Goal: Task Accomplishment & Management: Manage account settings

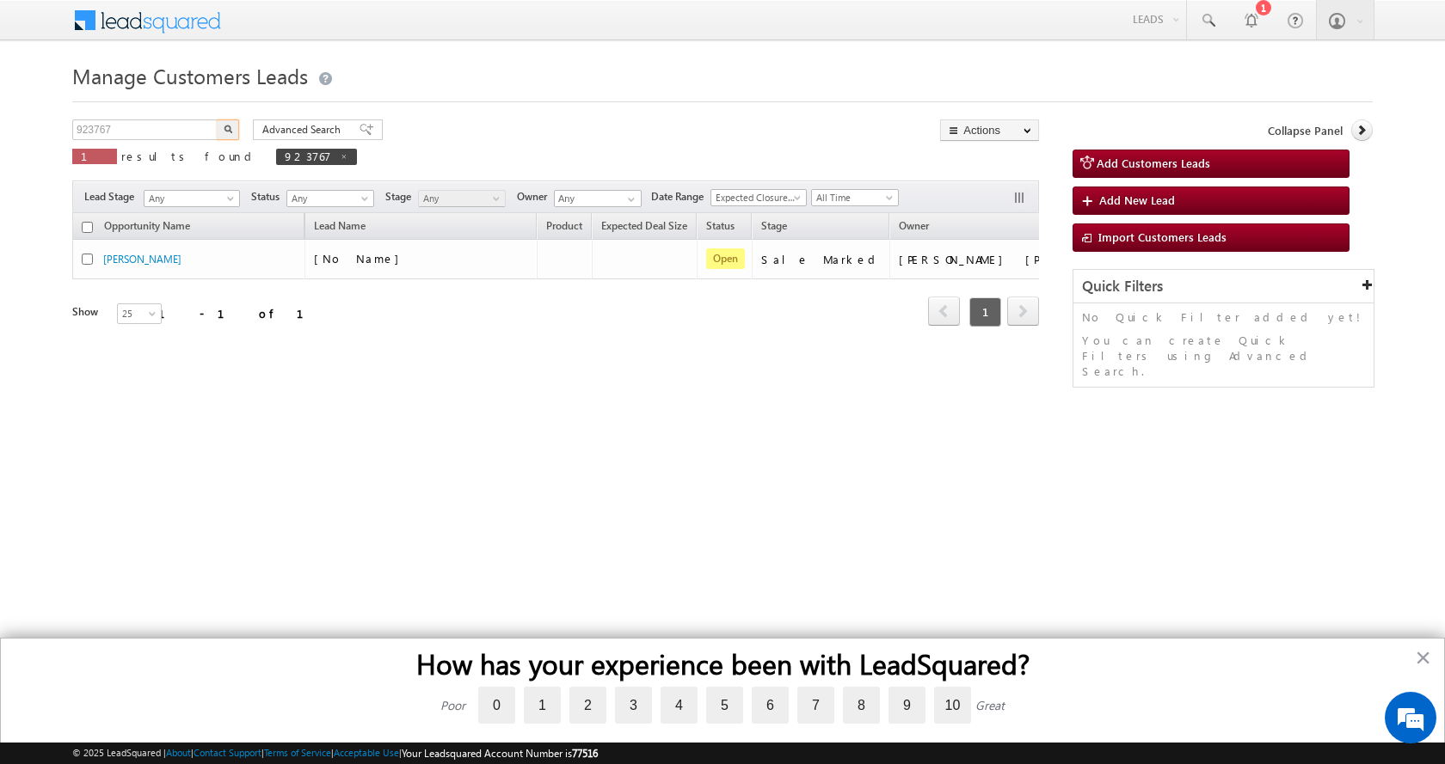
click at [97, 129] on input "923767" at bounding box center [145, 130] width 147 height 21
type input "934066"
click at [217, 120] on button "button" at bounding box center [228, 130] width 22 height 21
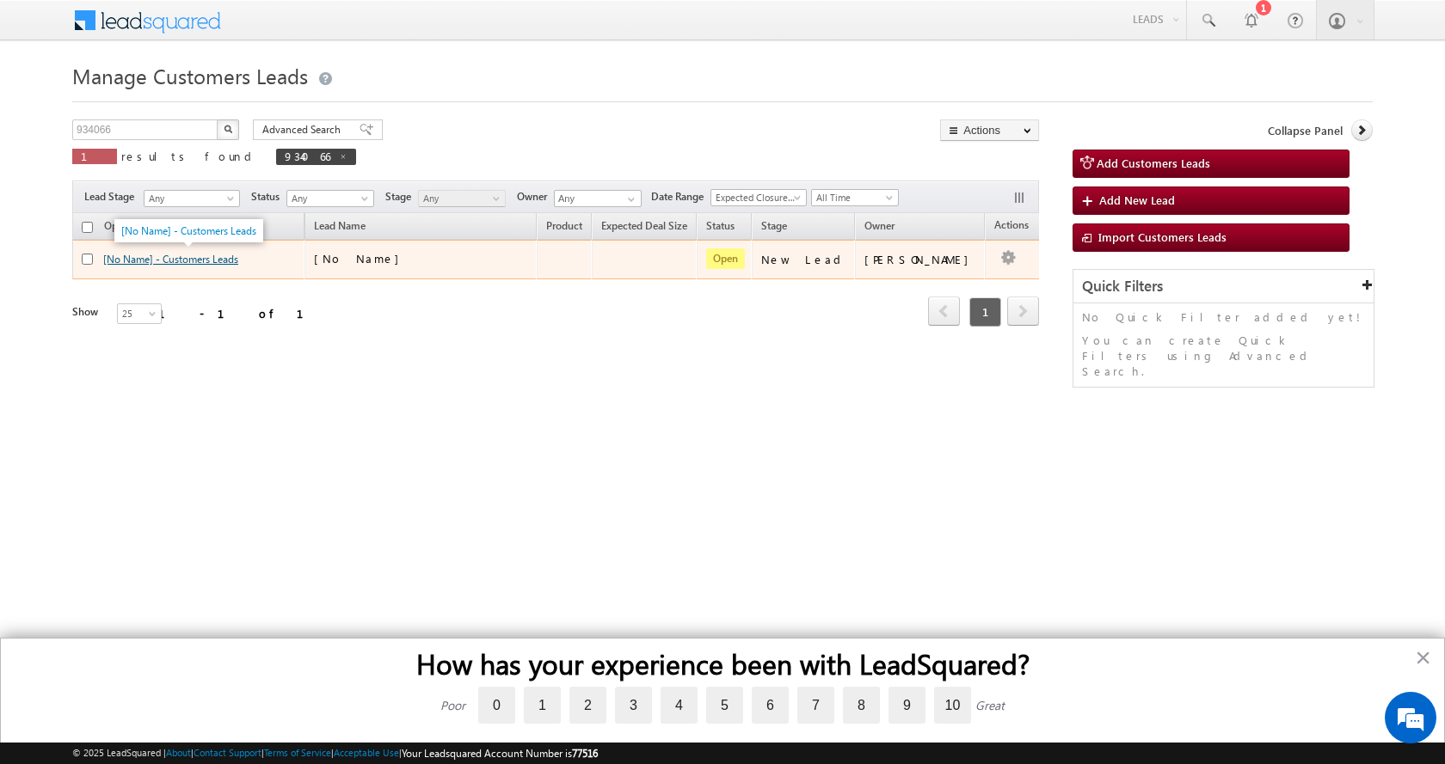
click at [195, 263] on link "[No Name] - Customers Leads" at bounding box center [170, 259] width 135 height 13
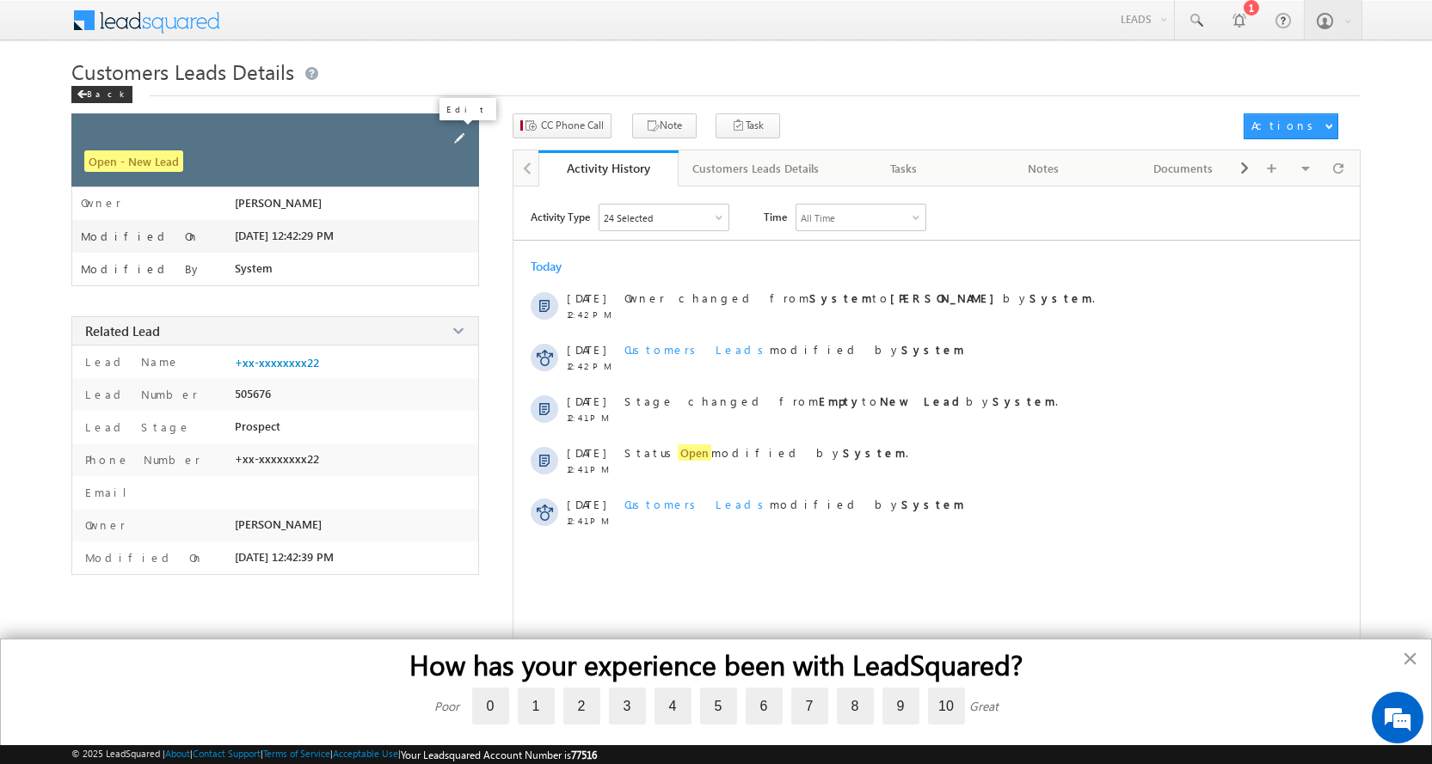
click at [462, 138] on span at bounding box center [459, 138] width 19 height 19
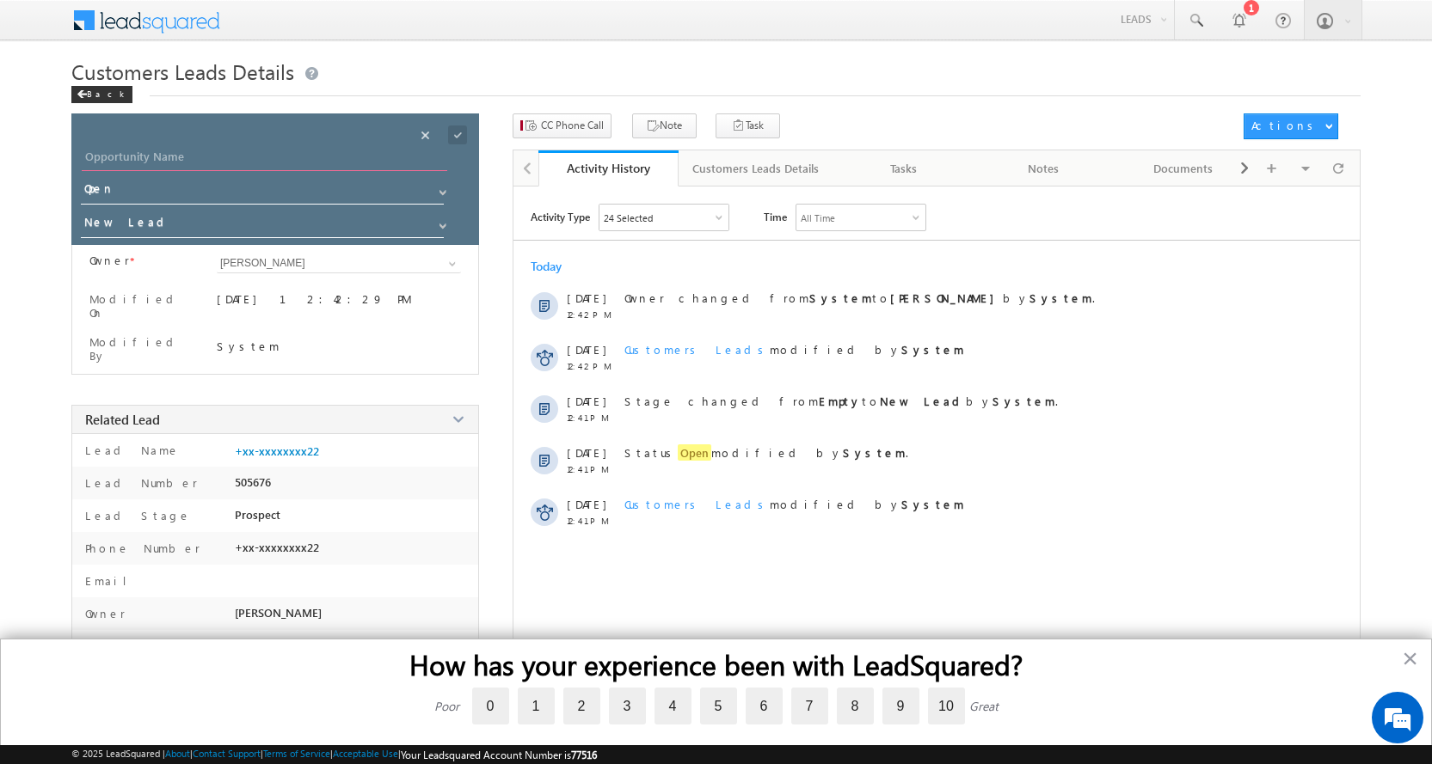
click at [143, 163] on input "Opportunity Name" at bounding box center [264, 159] width 365 height 24
paste input "MD [PERSON_NAME]"
type input "MD [PERSON_NAME]"
click at [438, 222] on span at bounding box center [443, 226] width 14 height 14
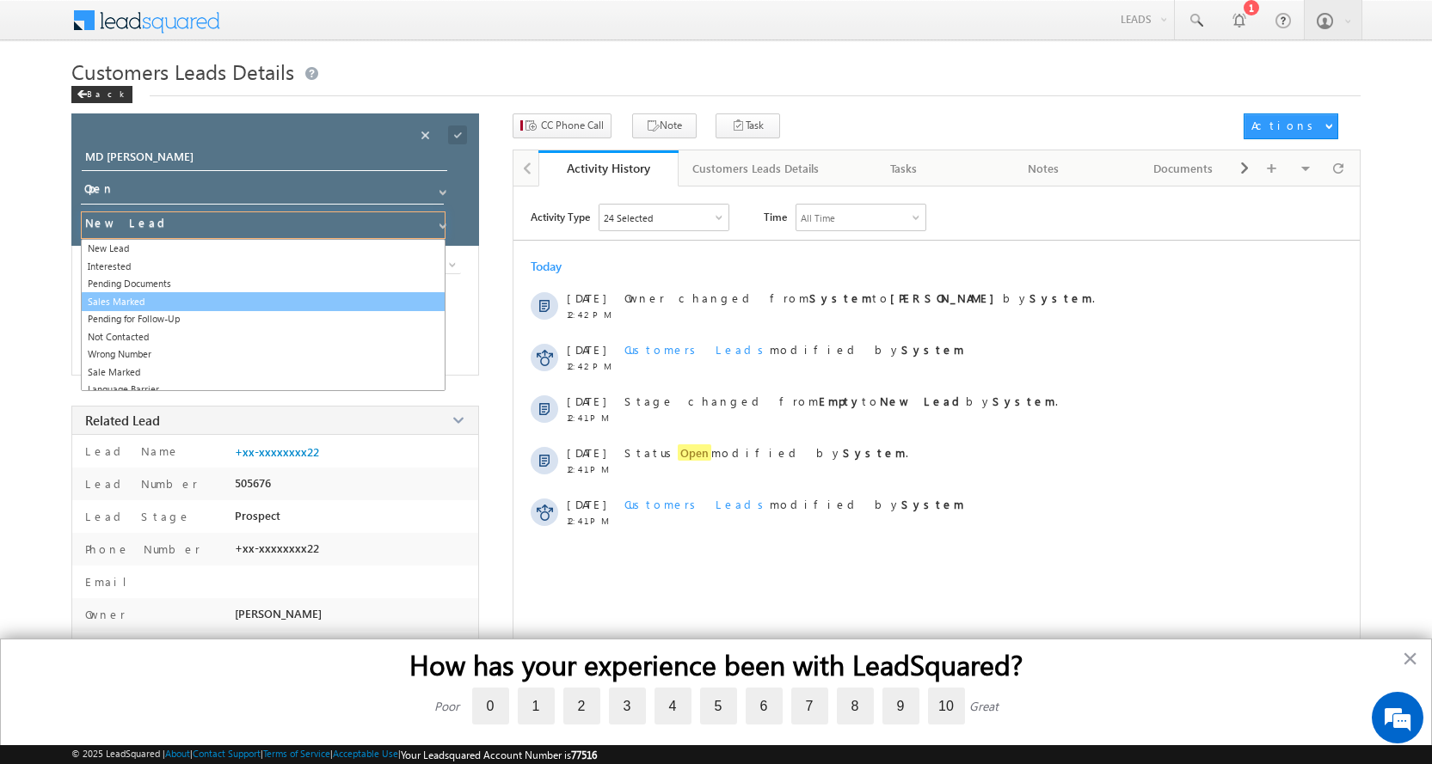
click at [135, 298] on link "Sales Marked" at bounding box center [263, 302] width 365 height 20
type input "Sales Marked"
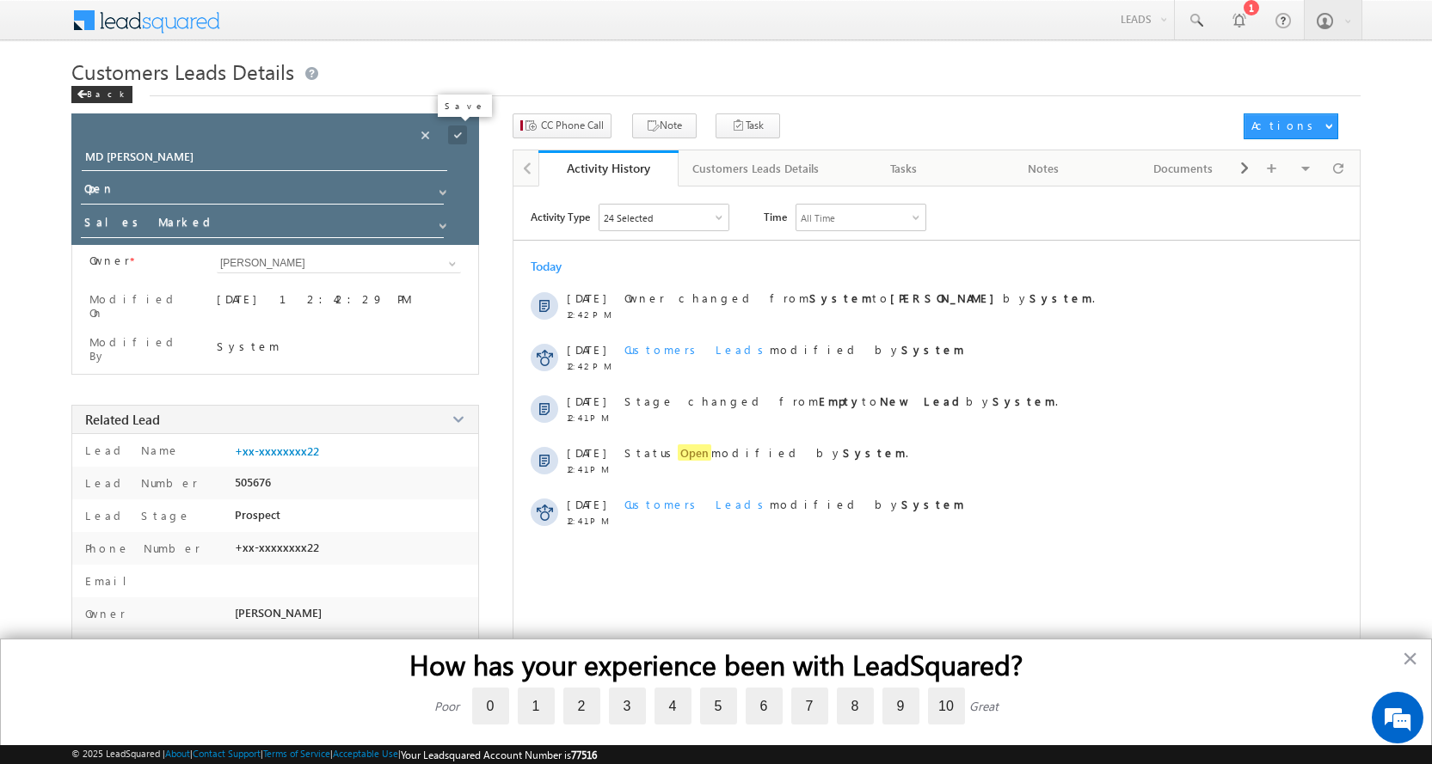
click at [462, 136] on span at bounding box center [457, 135] width 19 height 19
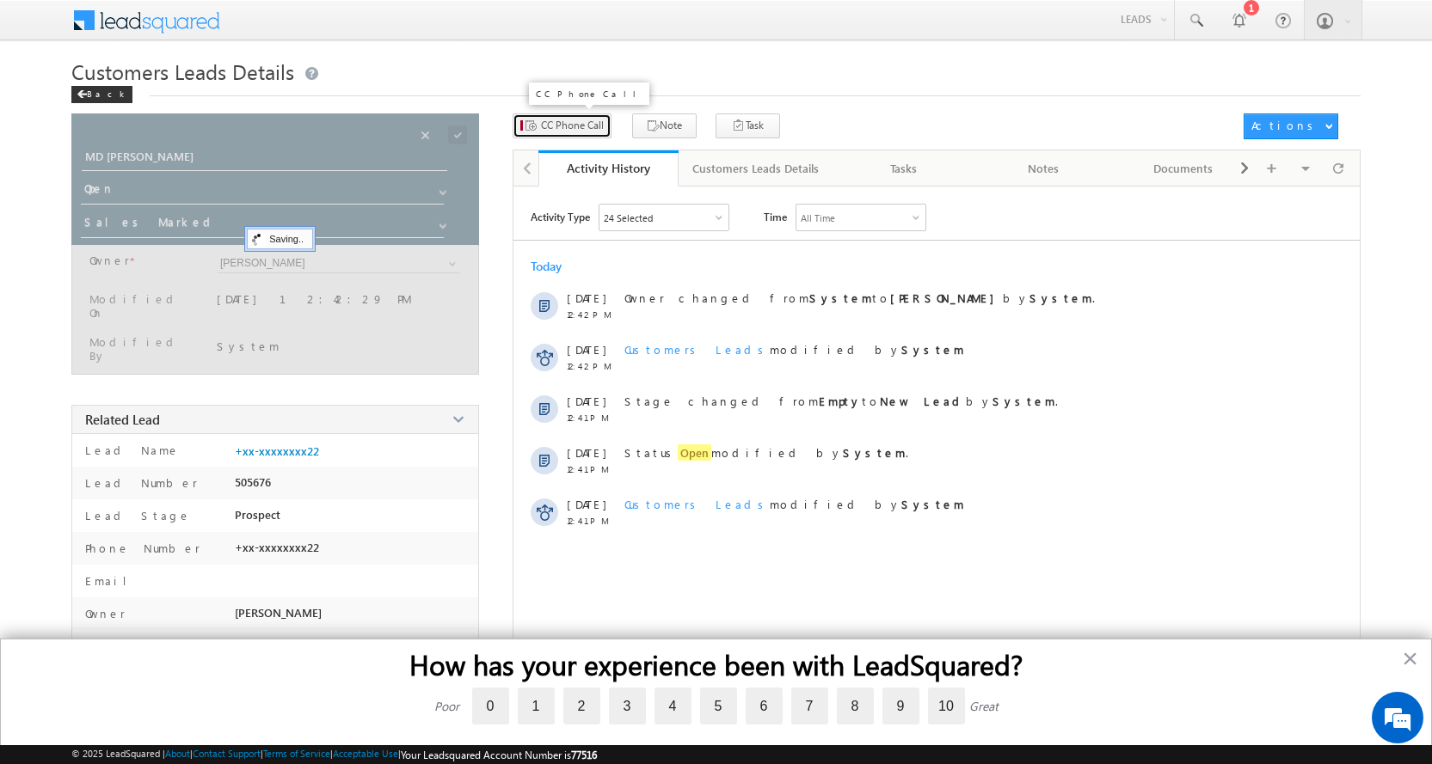
click at [580, 126] on span "CC Phone Call" at bounding box center [572, 125] width 63 height 15
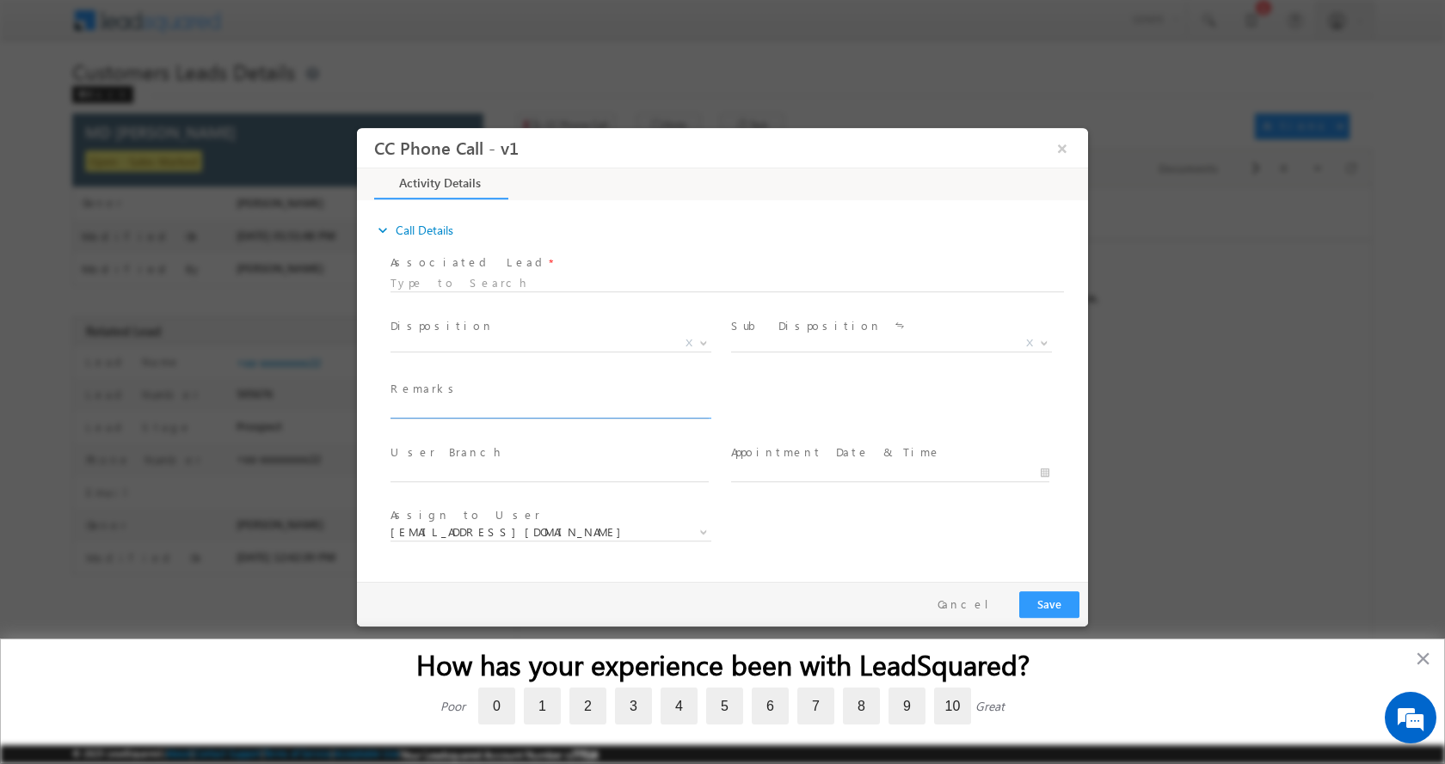
click at [466, 410] on input "text" at bounding box center [549, 409] width 318 height 17
type input "MD SHAKIR-8003250222- LAP LOAN-BUSINESS LOAN-20 L-AGE-38-PATAA NAGAR NIGAM-BUSI…"
click at [706, 340] on b at bounding box center [703, 342] width 10 height 6
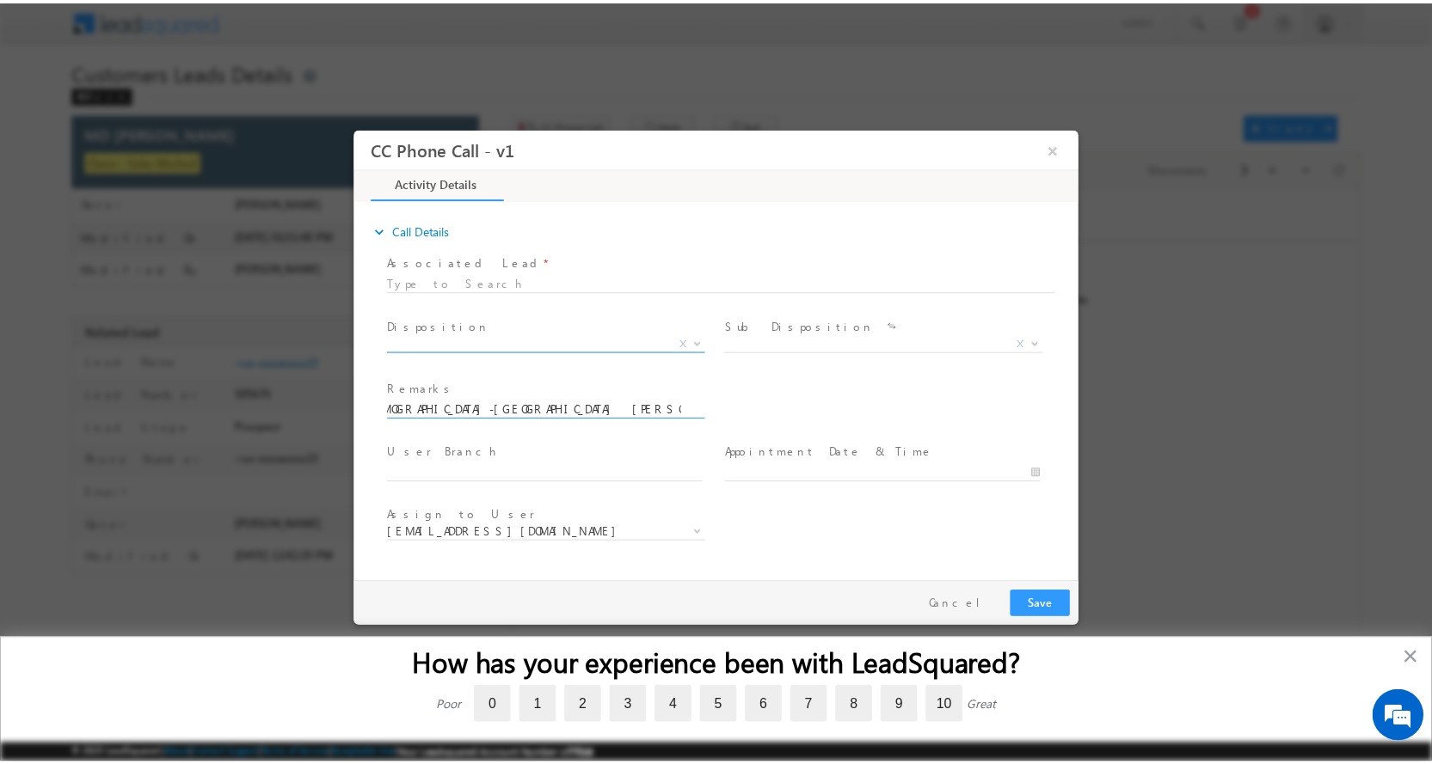
scroll to position [0, 0]
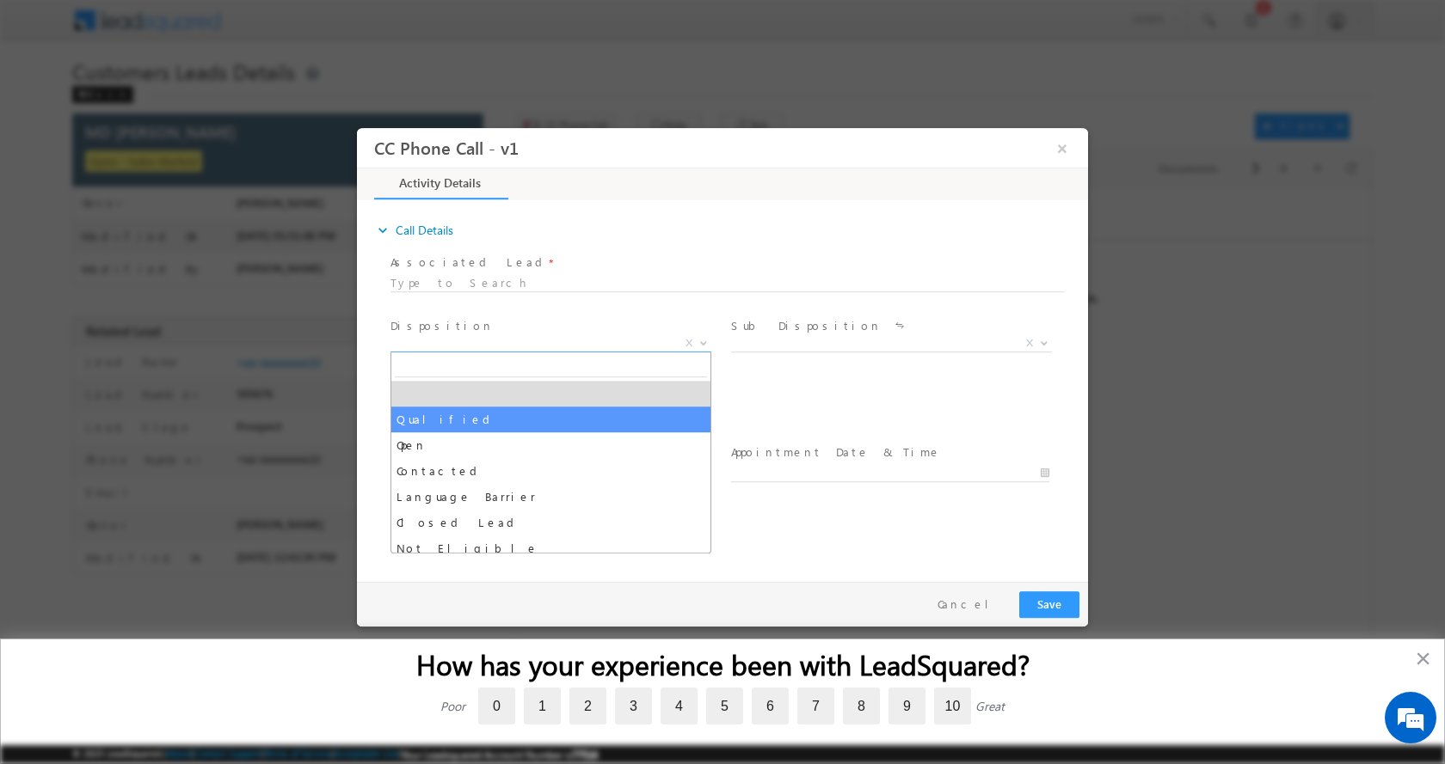
select select "Qualified"
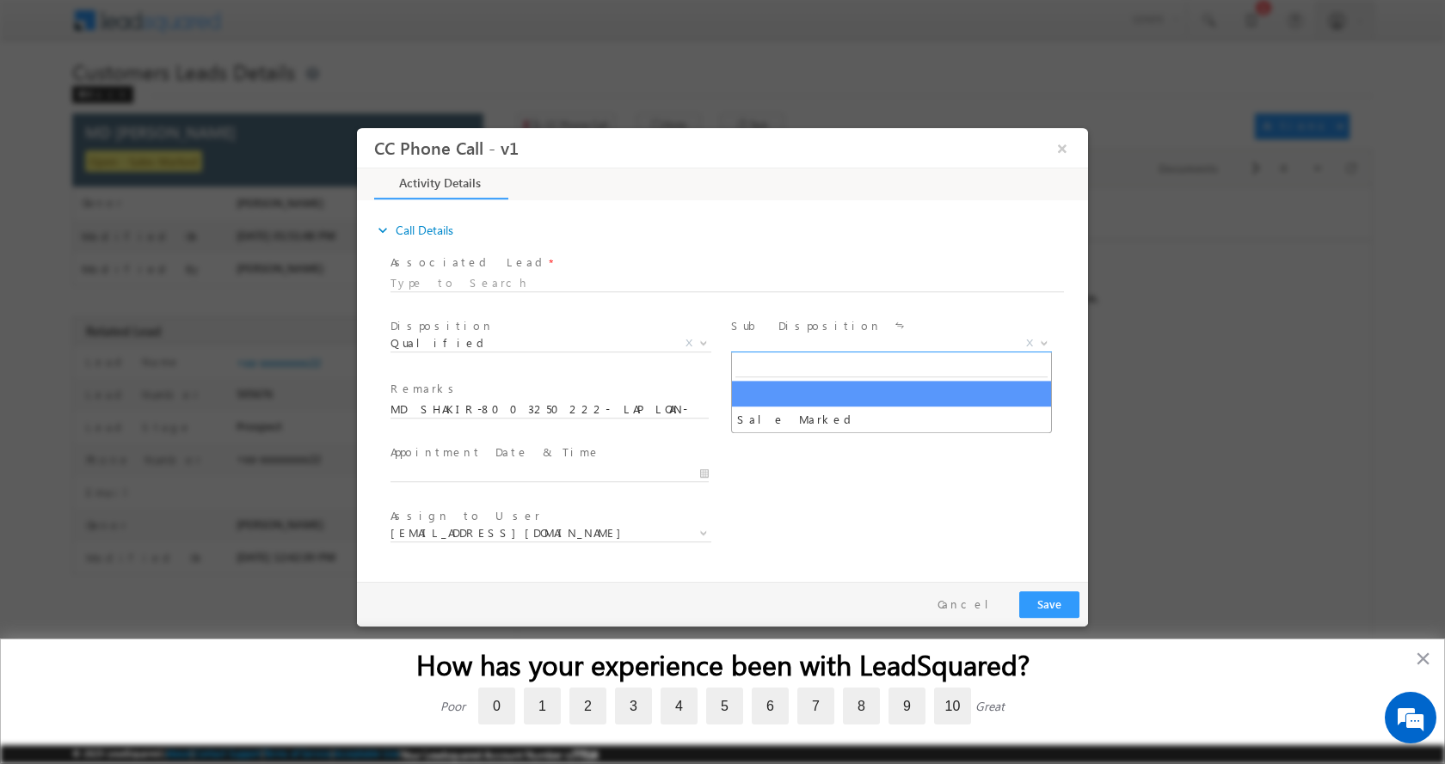
click at [1047, 339] on b at bounding box center [1044, 342] width 10 height 6
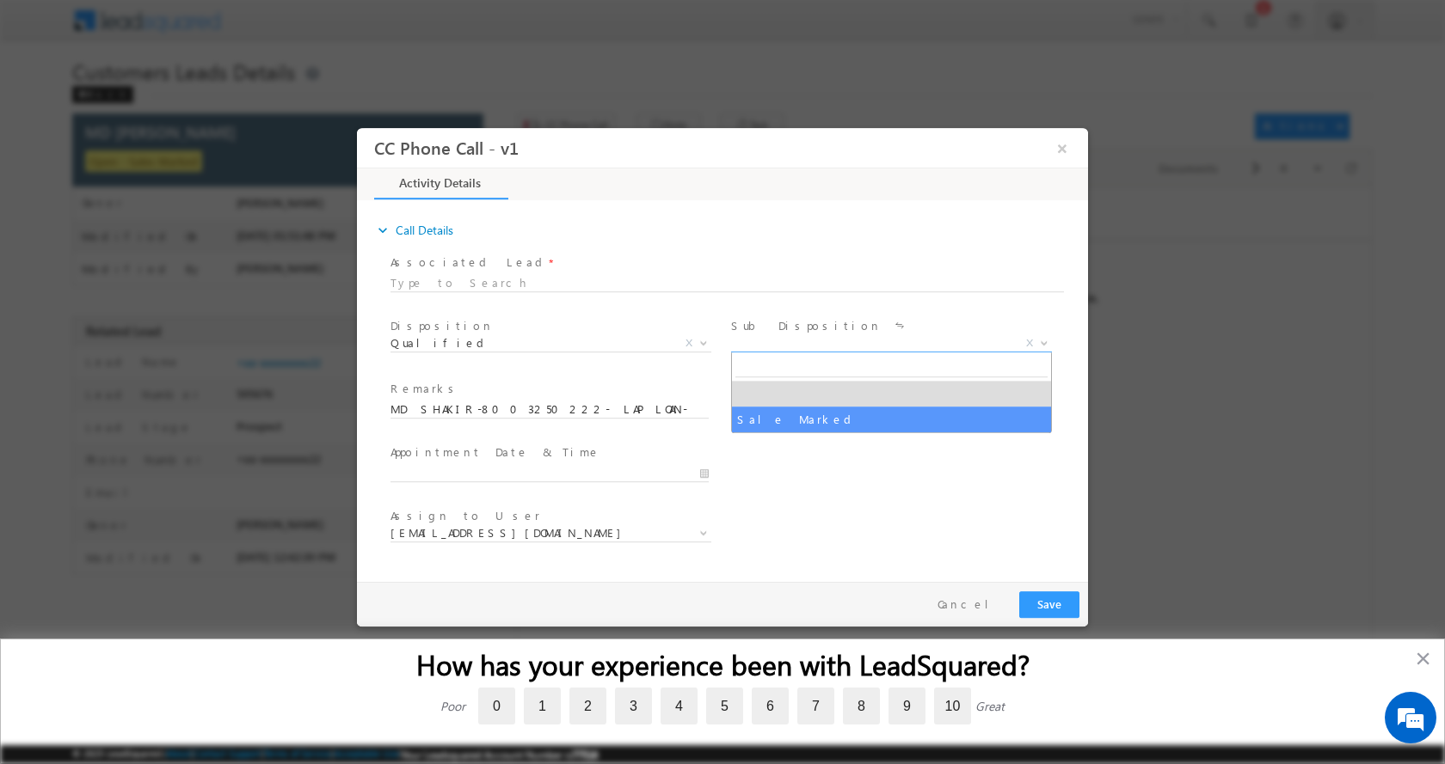
select select "Sale Marked"
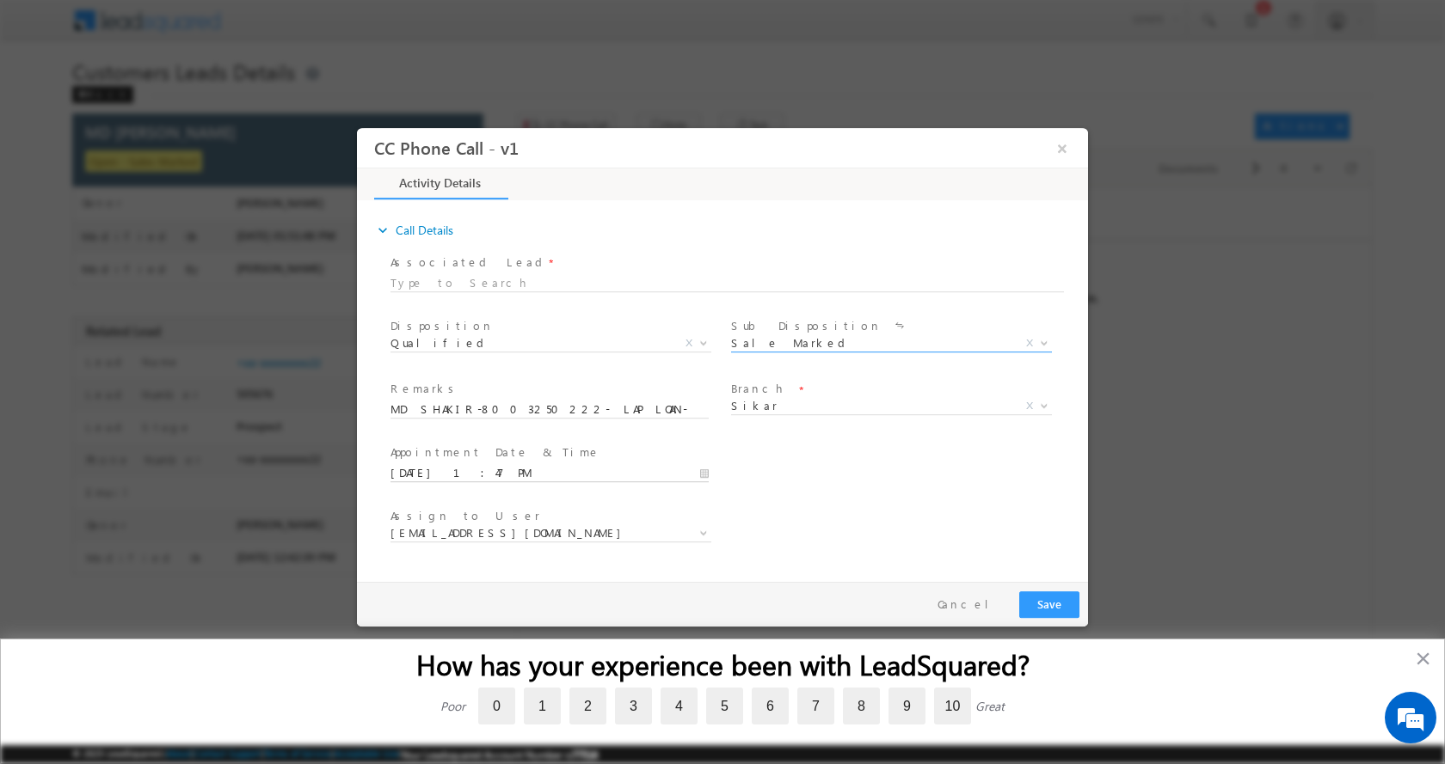
click at [702, 477] on input "09/25/2025 1:47 PM" at bounding box center [549, 472] width 318 height 17
type input "09/26/2025 2:47 PM"
type input "02"
click at [455, 438] on span at bounding box center [456, 444] width 12 height 13
click at [1047, 600] on button "Save" at bounding box center [1049, 604] width 60 height 27
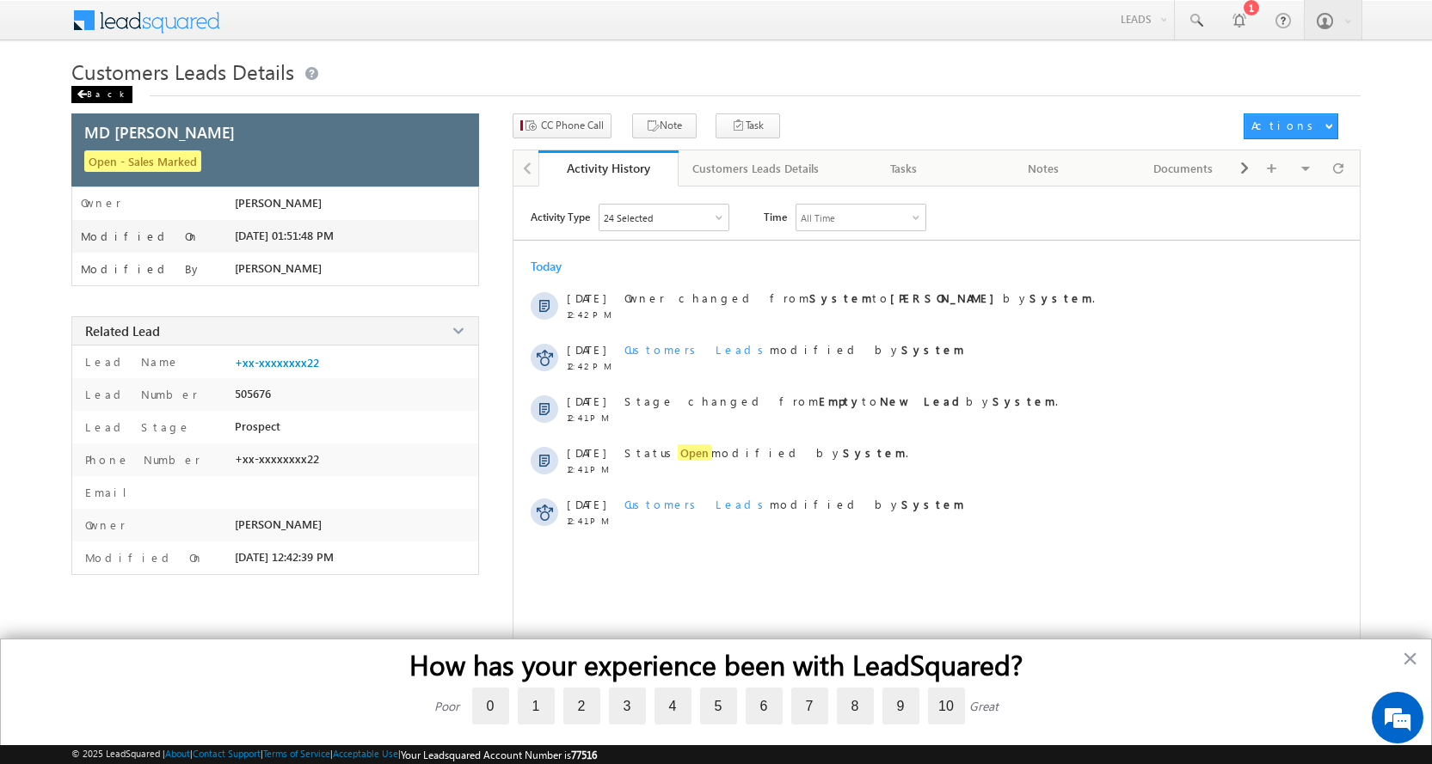
click at [92, 87] on div "Back" at bounding box center [101, 94] width 61 height 17
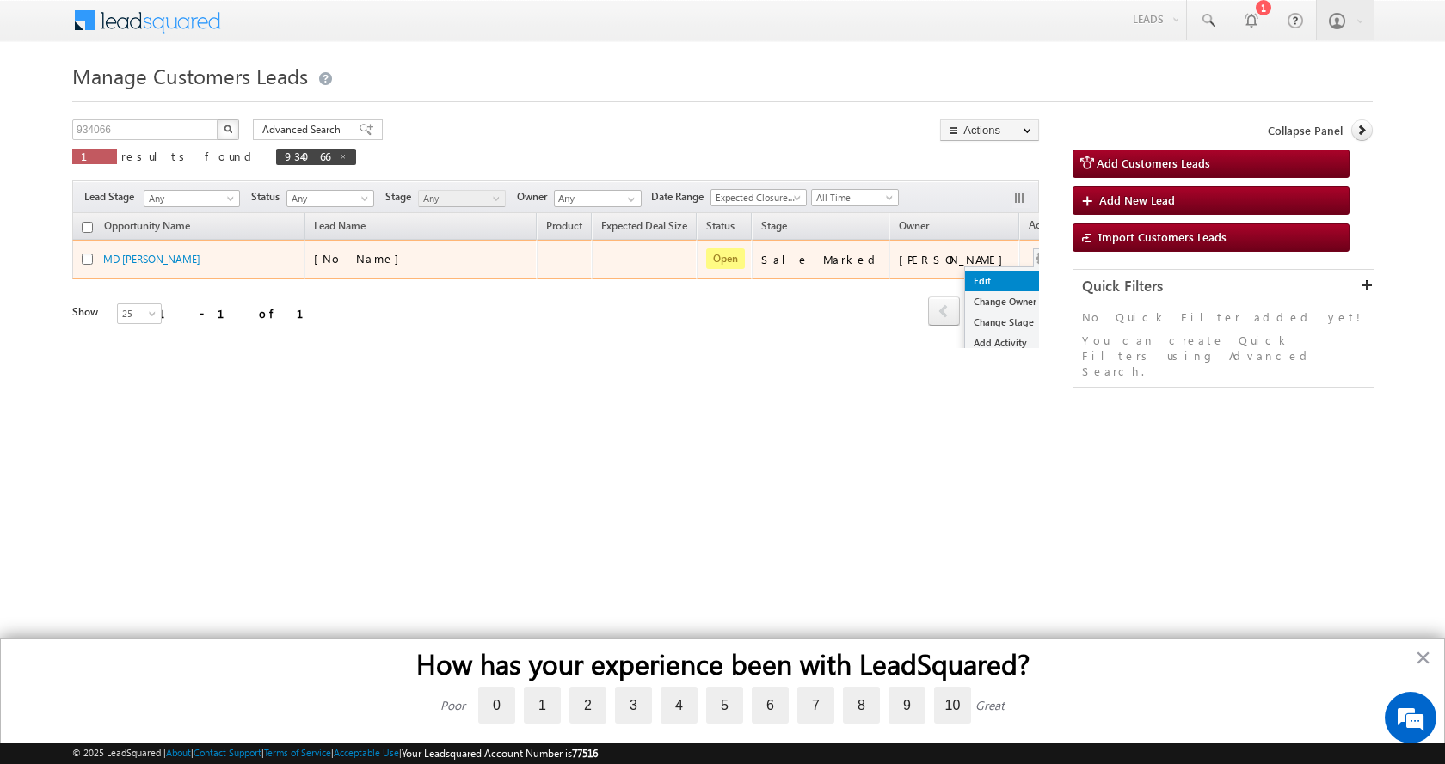
click at [965, 278] on link "Edit" at bounding box center [1008, 281] width 86 height 21
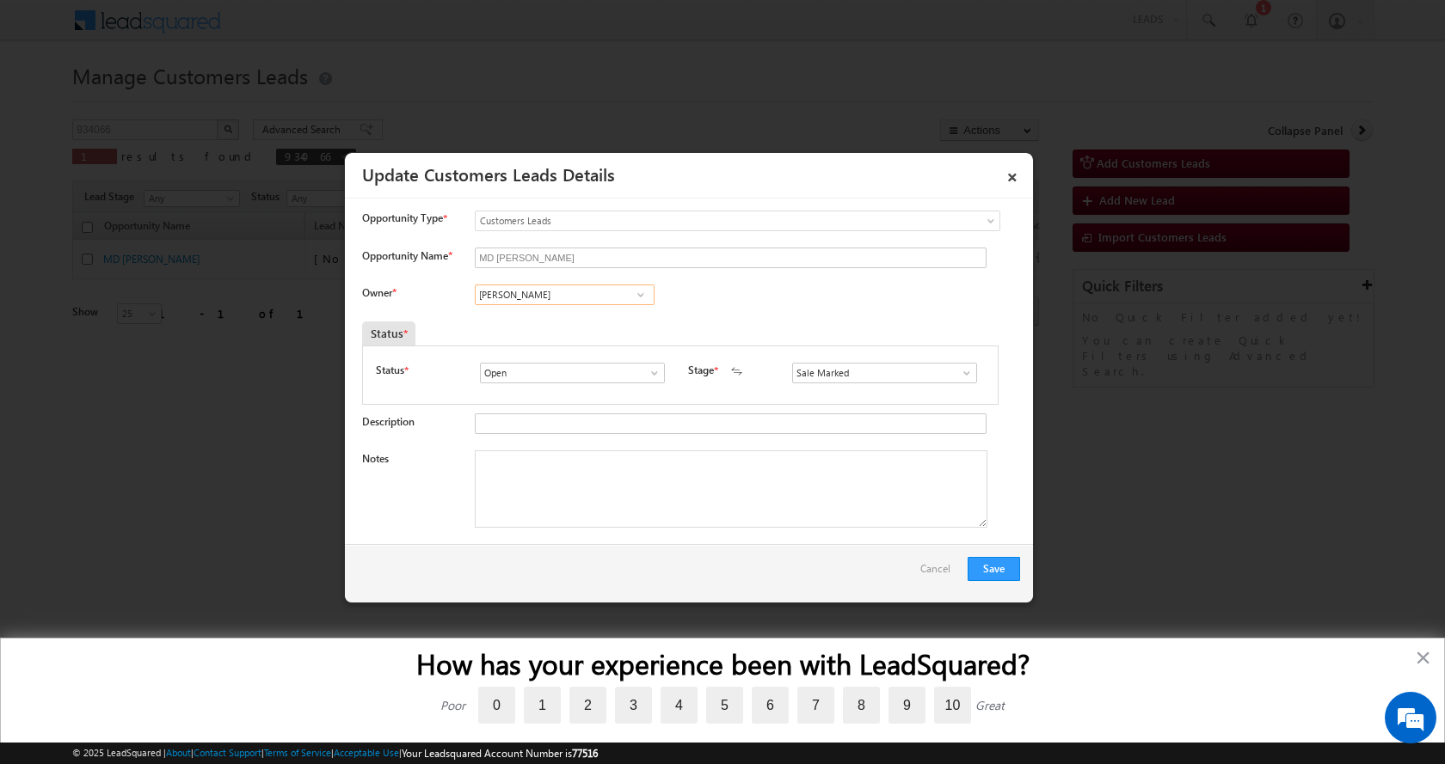
click at [519, 295] on input "Ajay Kumar Nayak" at bounding box center [565, 295] width 180 height 21
click at [588, 326] on span "[EMAIL_ADDRESS][DOMAIN_NAME]" at bounding box center [559, 328] width 155 height 13
click at [660, 488] on textarea "Notes" at bounding box center [731, 489] width 513 height 77
paste textarea "MD SHAKIR-8003250222- LAP LOAN-BUSINESS LOAN-20 L-AGE-[DEMOGRAPHIC_DATA]-[GEOGR…"
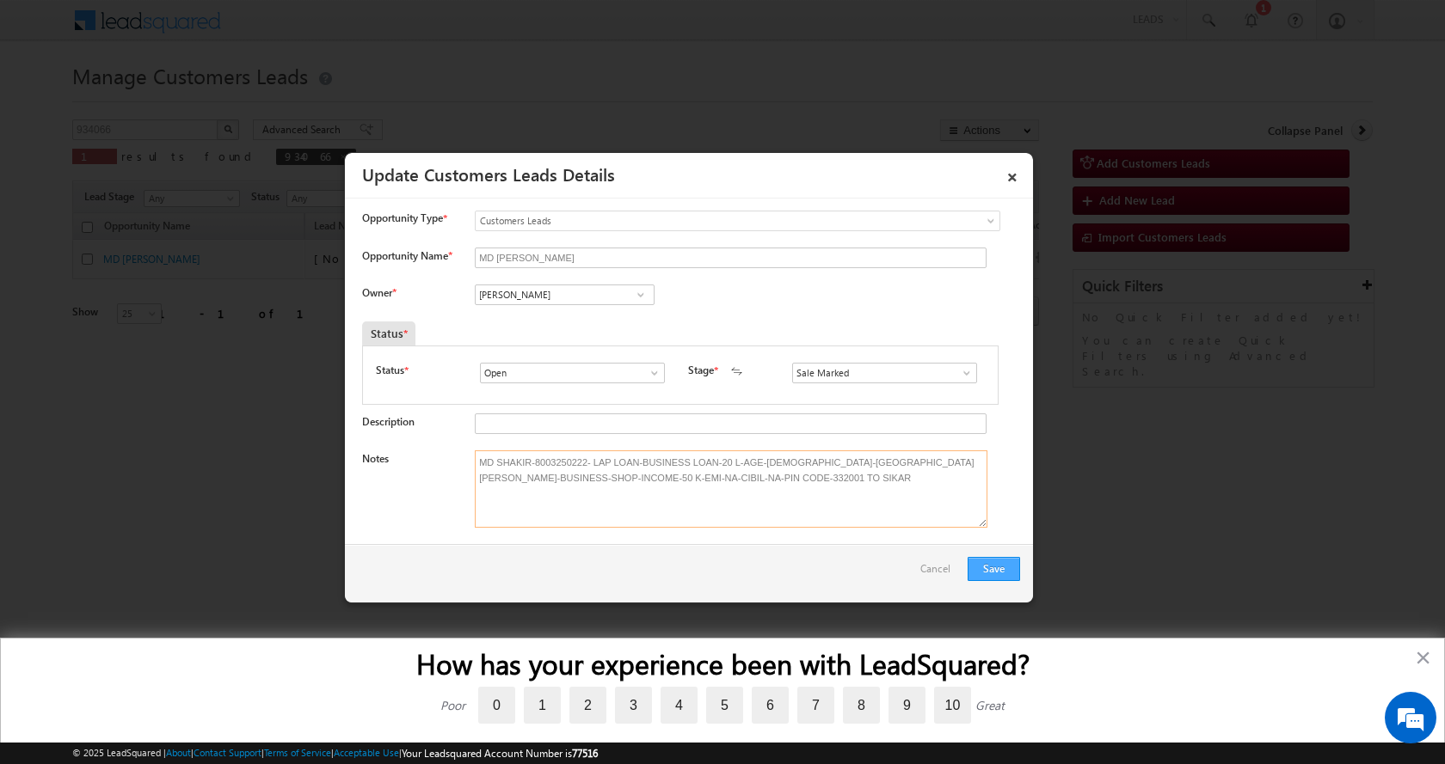
type textarea "MD SHAKIR-8003250222- LAP LOAN-BUSINESS LOAN-20 L-AGE-[DEMOGRAPHIC_DATA]-[GEOGR…"
click at [992, 568] on button "Save" at bounding box center [993, 569] width 52 height 24
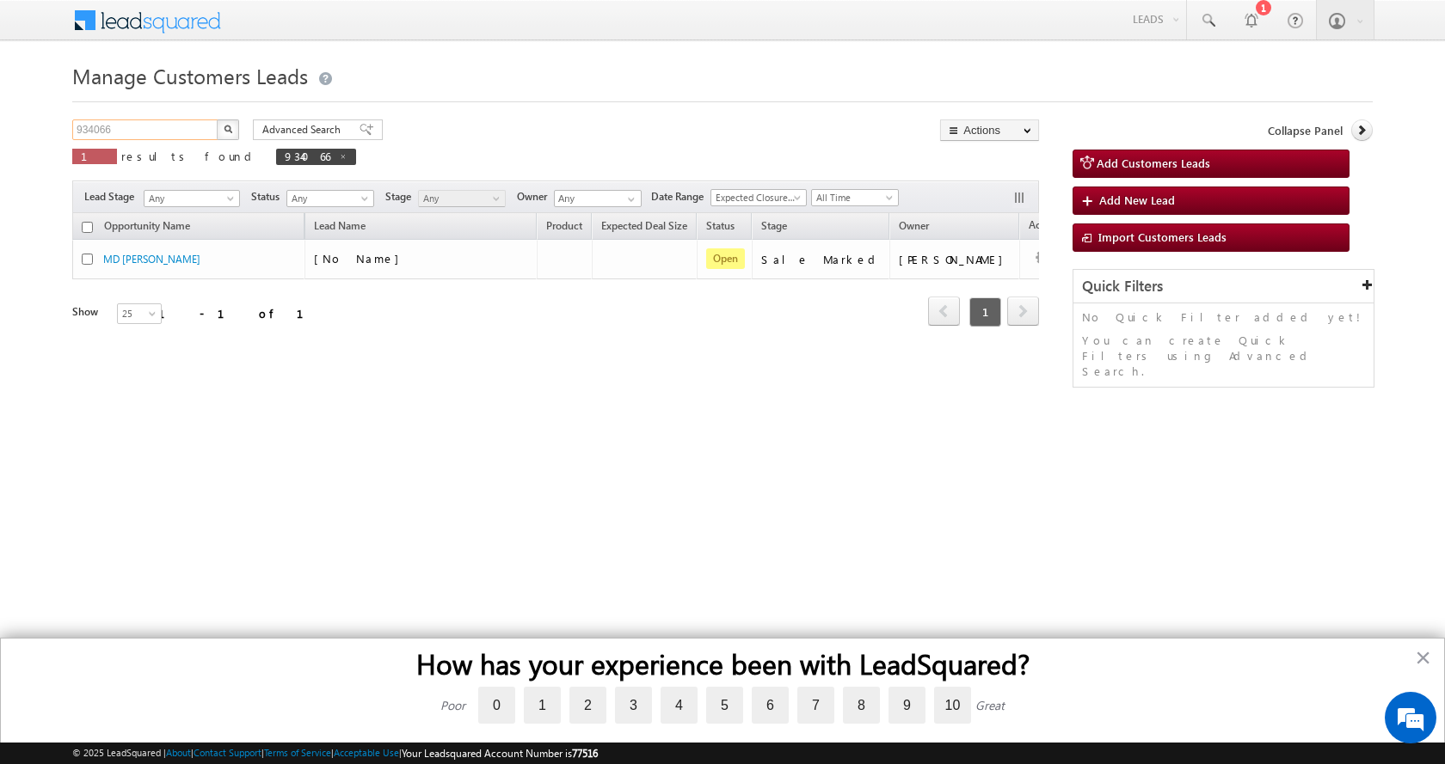
click at [97, 129] on input "934066" at bounding box center [145, 130] width 147 height 21
paste input "23150"
type input "923150"
click at [217, 120] on button "button" at bounding box center [228, 130] width 22 height 21
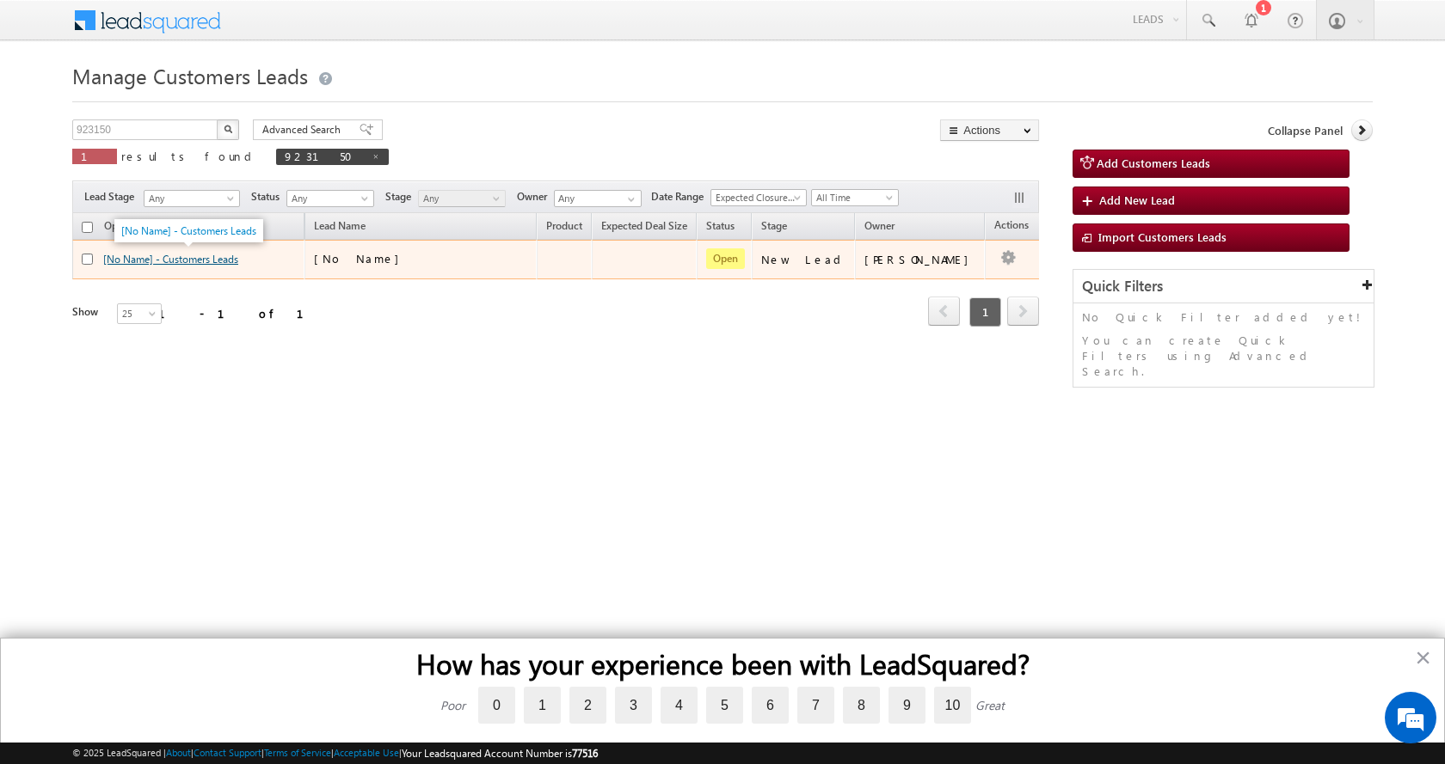
click at [184, 263] on link "[No Name] - Customers Leads" at bounding box center [170, 259] width 135 height 13
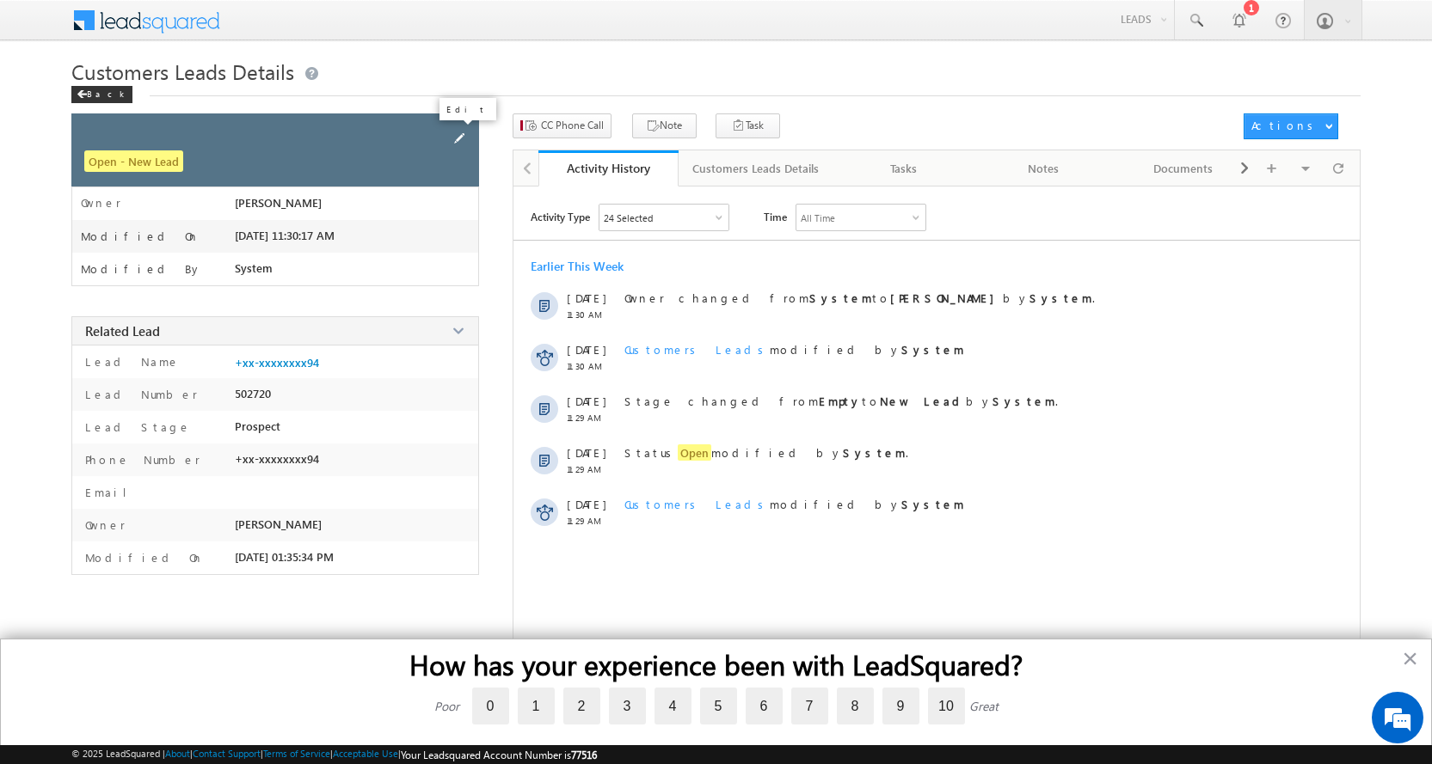
click at [455, 134] on span at bounding box center [459, 138] width 19 height 19
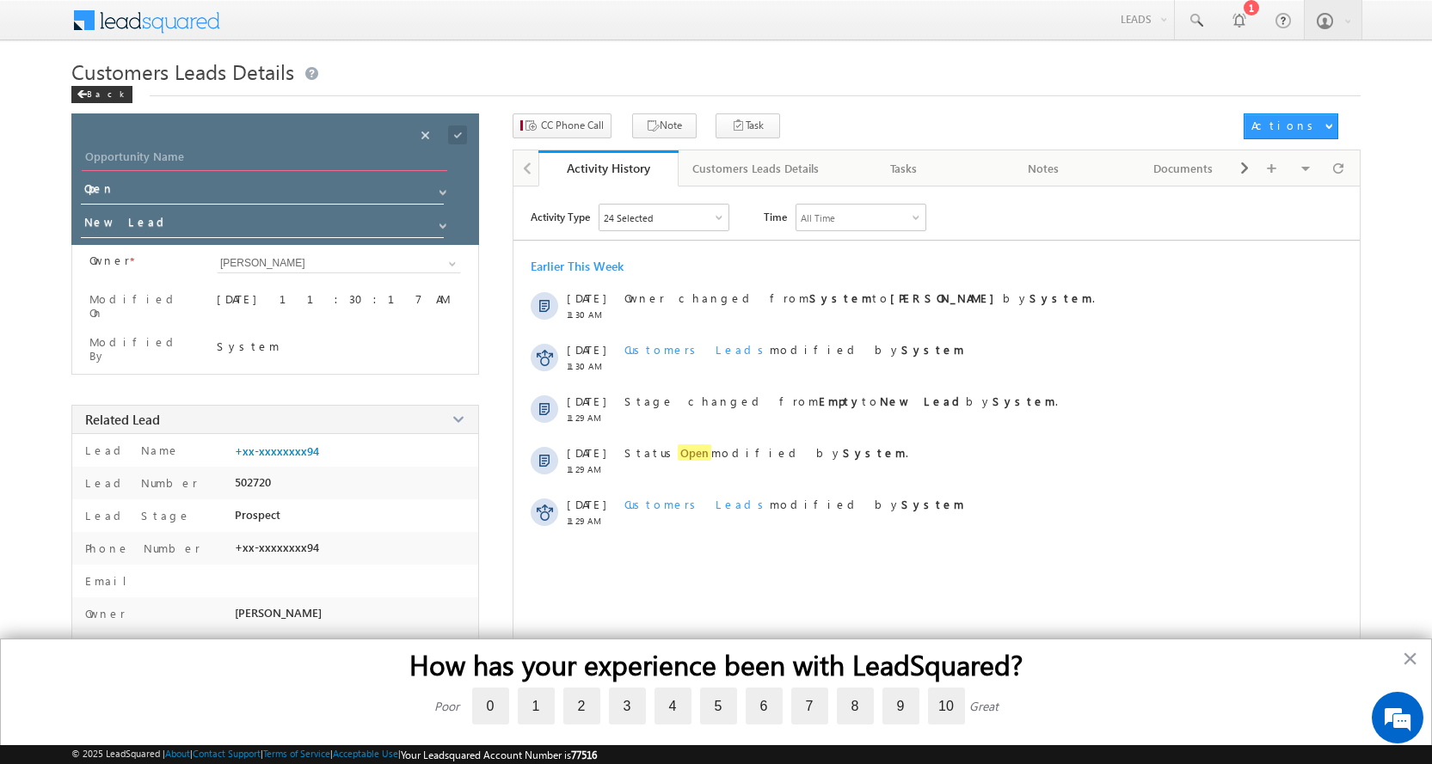
click at [226, 159] on input "Opportunity Name" at bounding box center [264, 159] width 365 height 24
paste input "HAMID HUSSAIN"
type input "HAMID HUSSAIN"
click at [442, 220] on span at bounding box center [443, 226] width 14 height 14
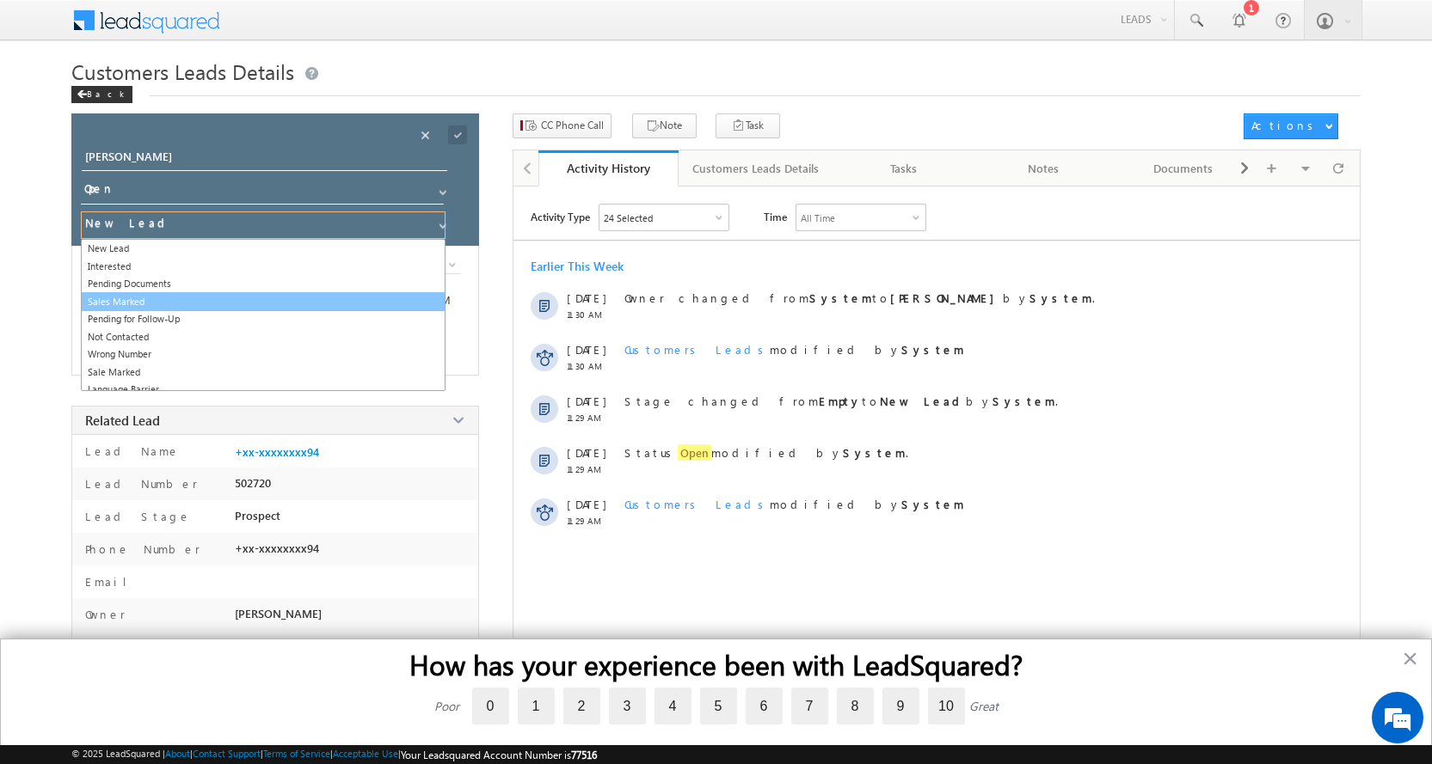
click at [153, 298] on link "Sales Marked" at bounding box center [263, 302] width 365 height 20
type input "Sales Marked"
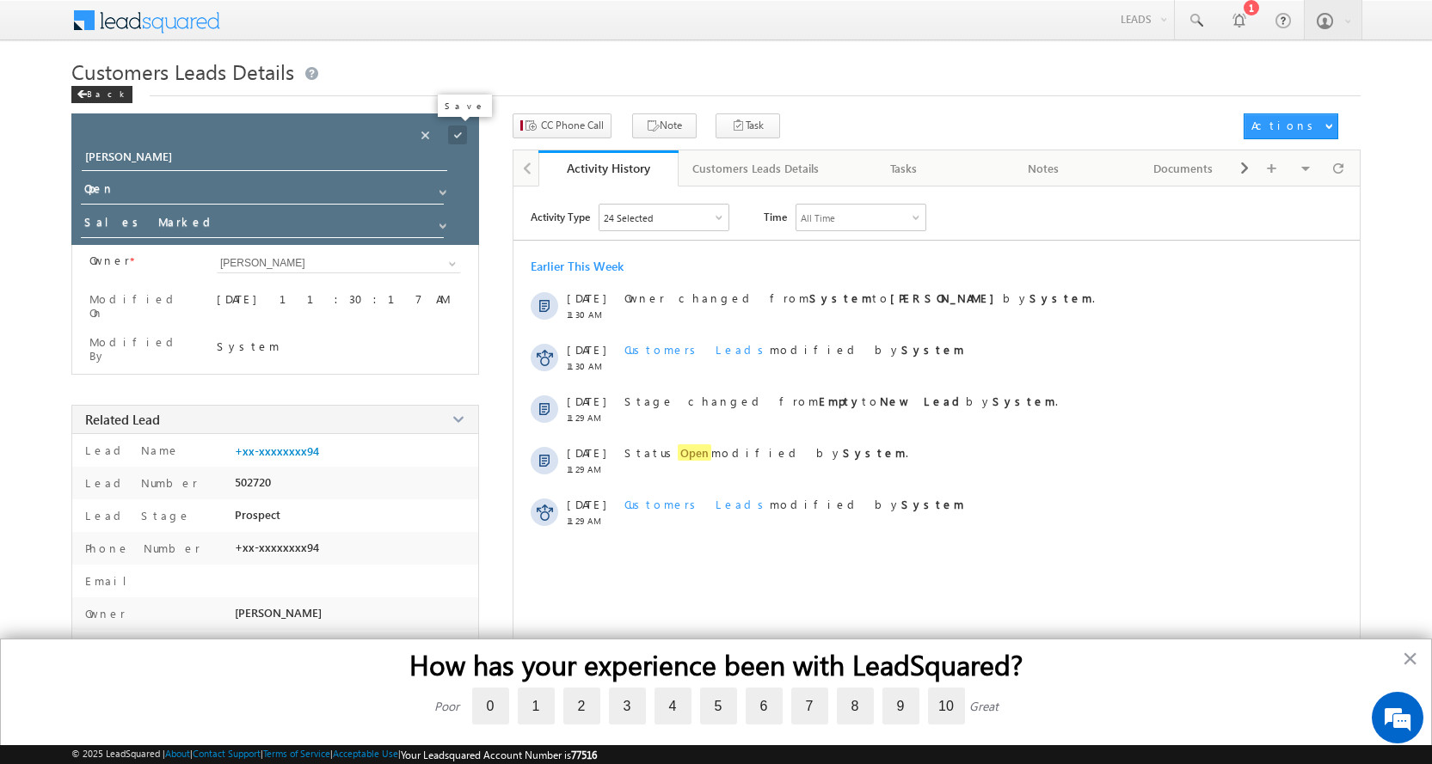
click at [454, 137] on span at bounding box center [457, 135] width 19 height 19
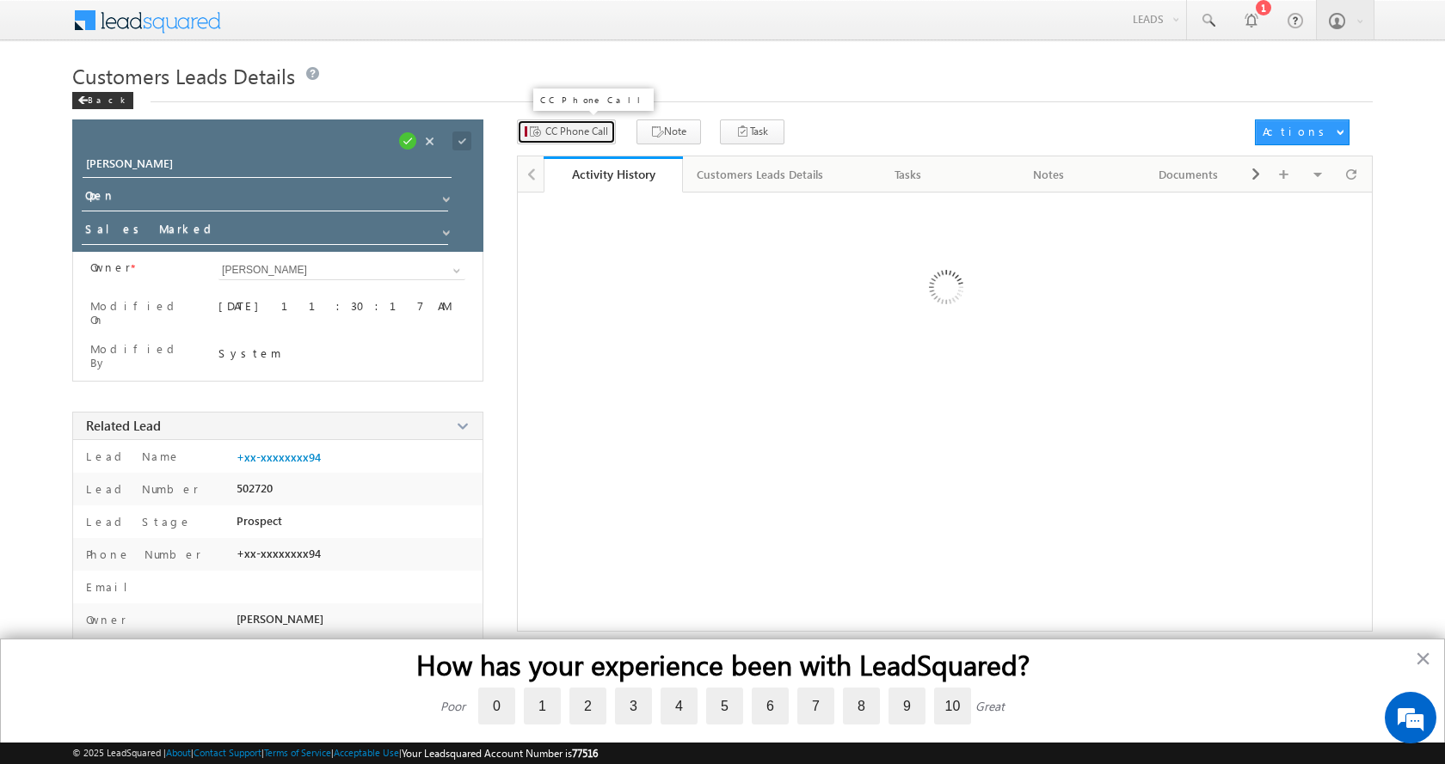
click at [585, 128] on span "CC Phone Call" at bounding box center [576, 131] width 63 height 15
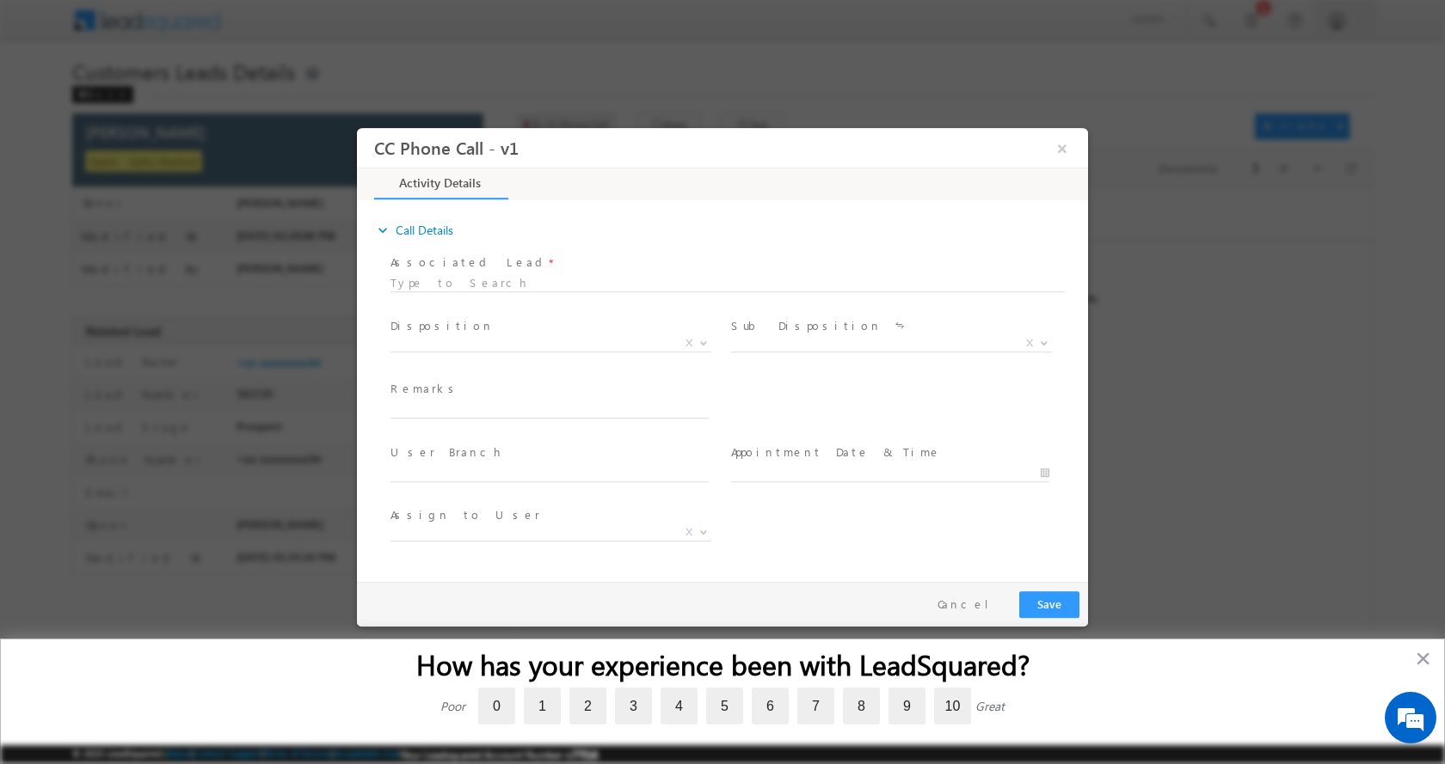
select select "abhishek.sharma3@sgrlimited.in"
click at [472, 408] on input "text" at bounding box center [549, 409] width 318 height 17
type input "HAMID HUSSAIN-8126452994-LAP-LOAN-20 L-1 CR- REG-BUSINESS-INCOME-40 -50 K-EMI-N…"
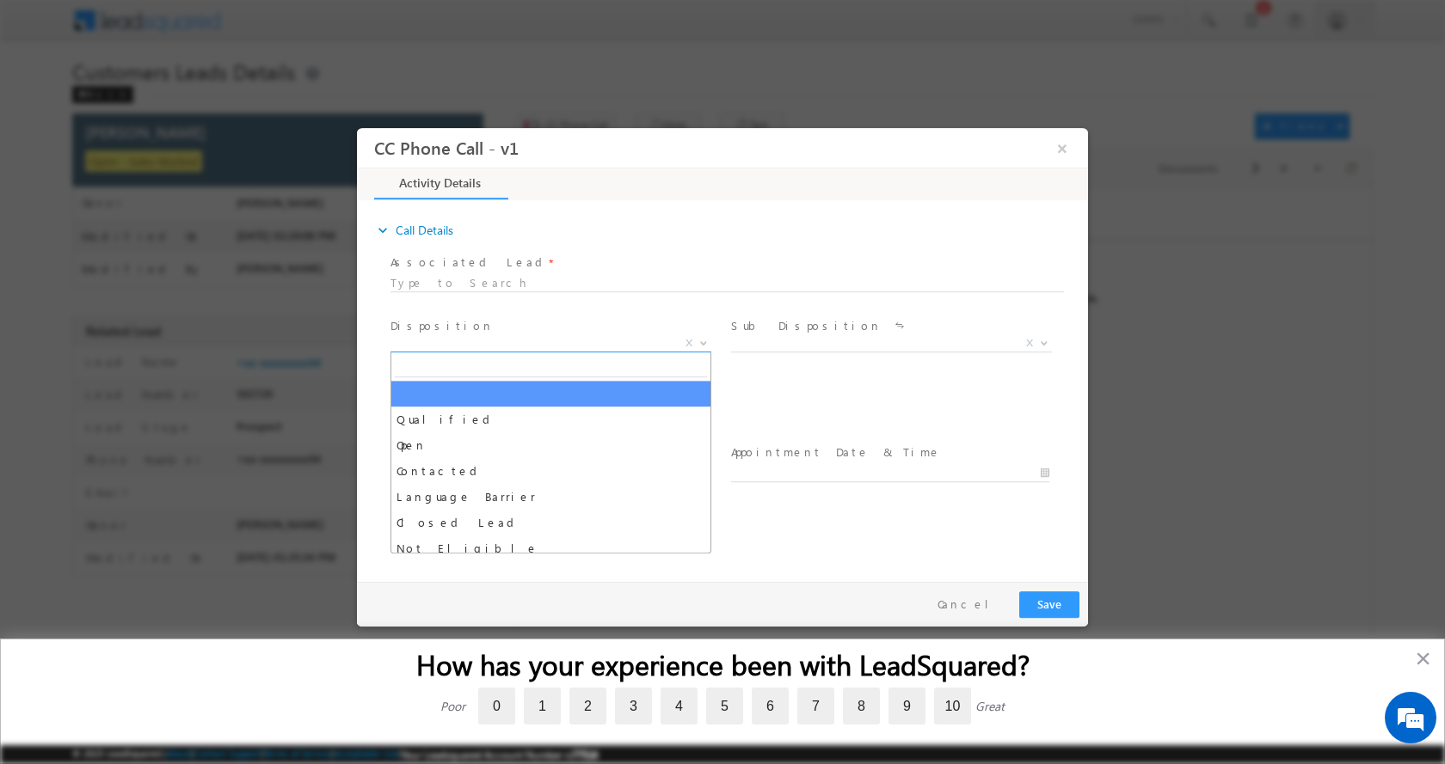
click at [701, 341] on b at bounding box center [703, 342] width 10 height 6
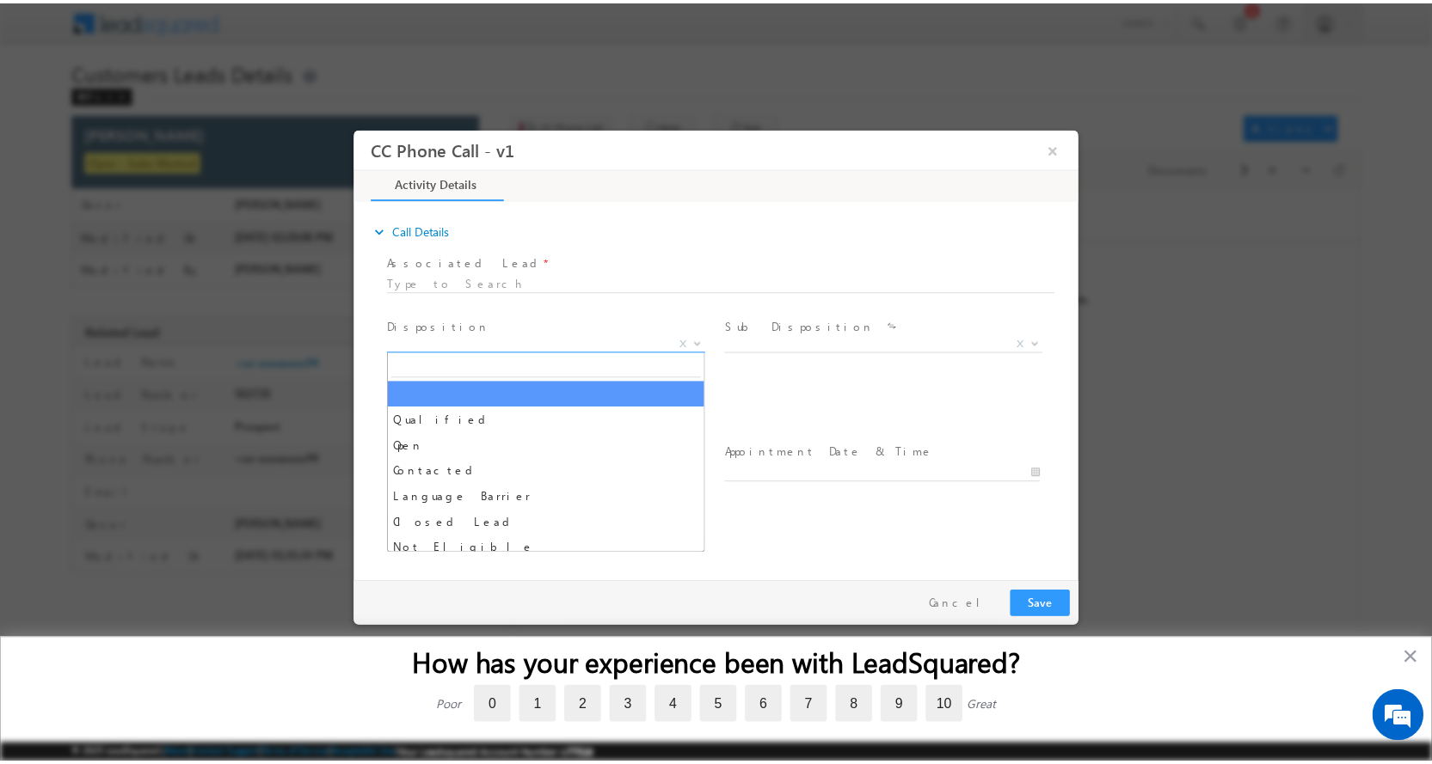
scroll to position [0, 0]
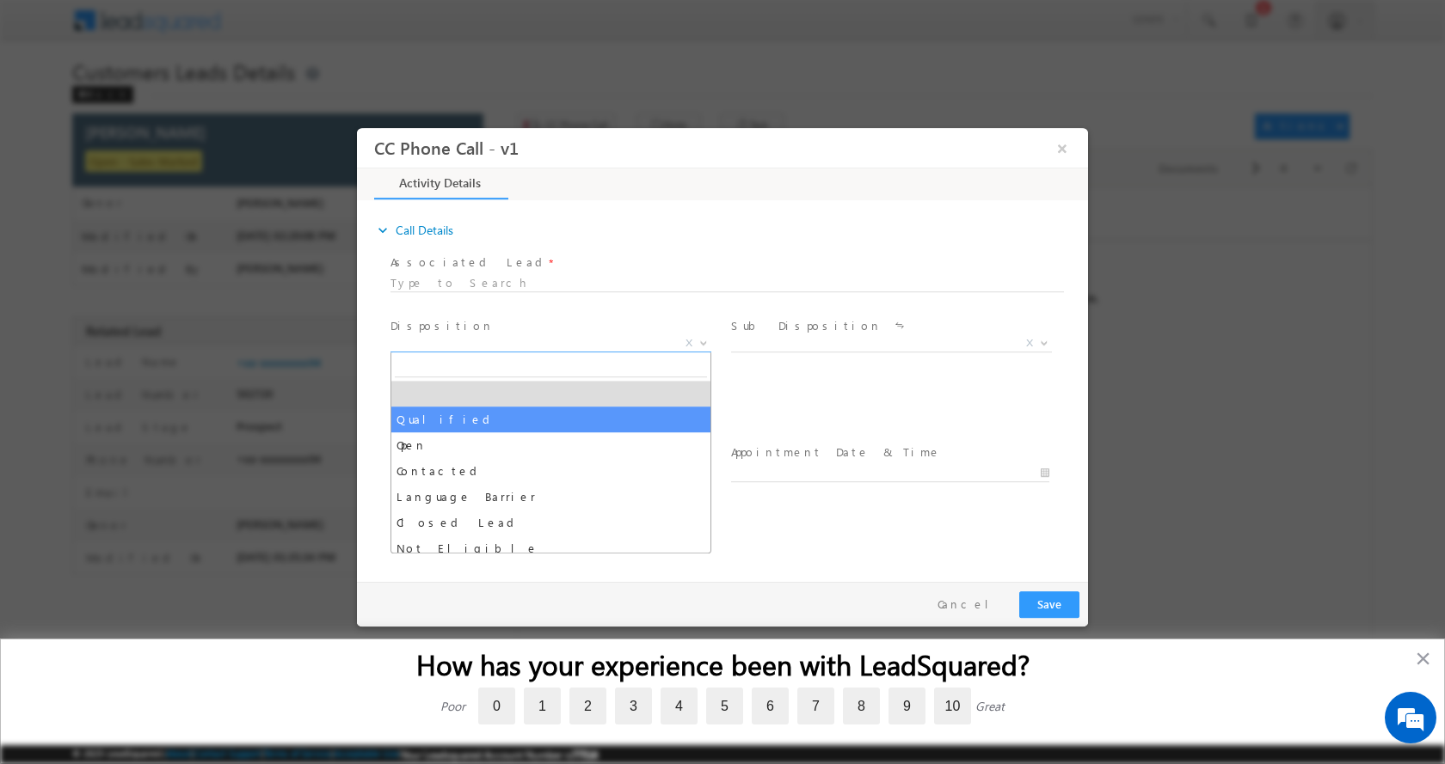
select select "Qualified"
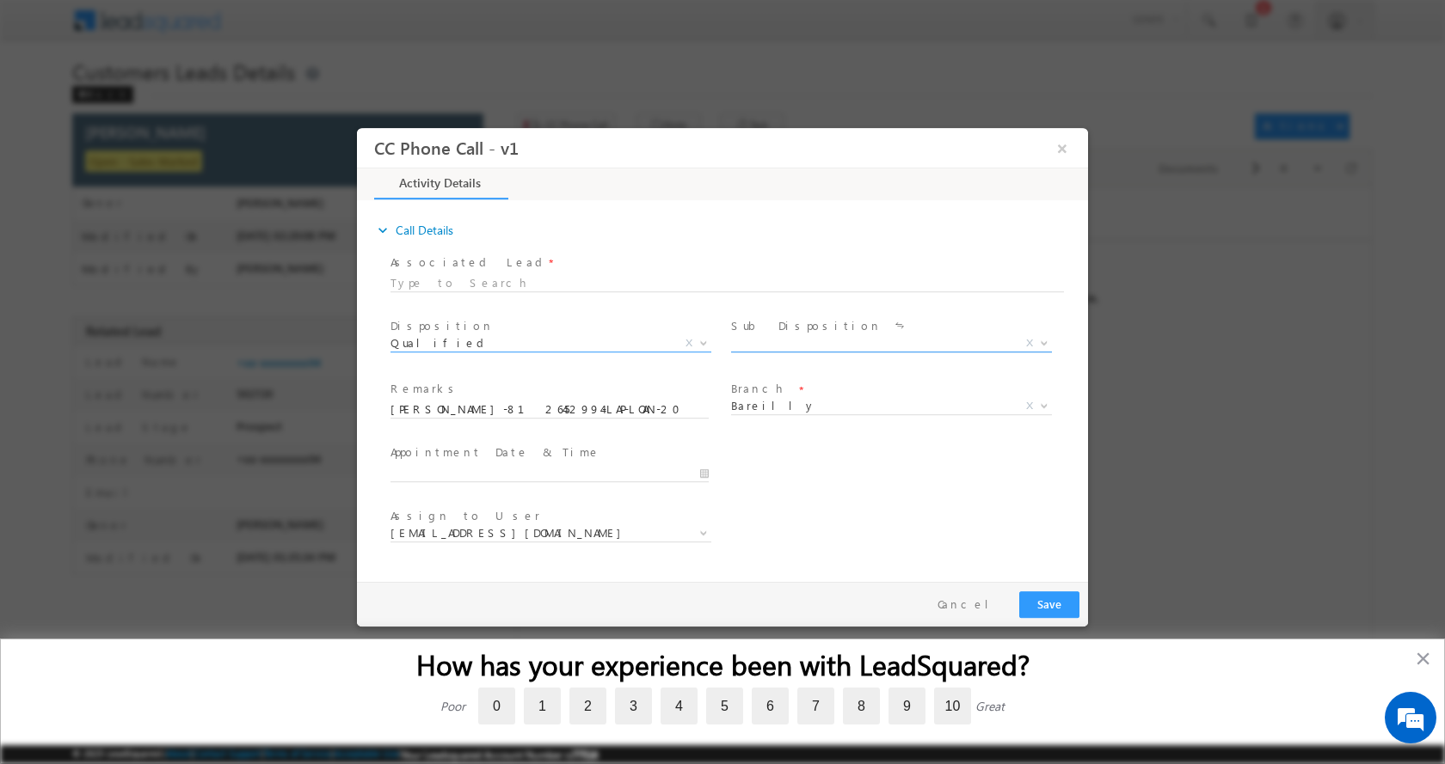
click at [1042, 336] on span at bounding box center [1042, 342] width 17 height 22
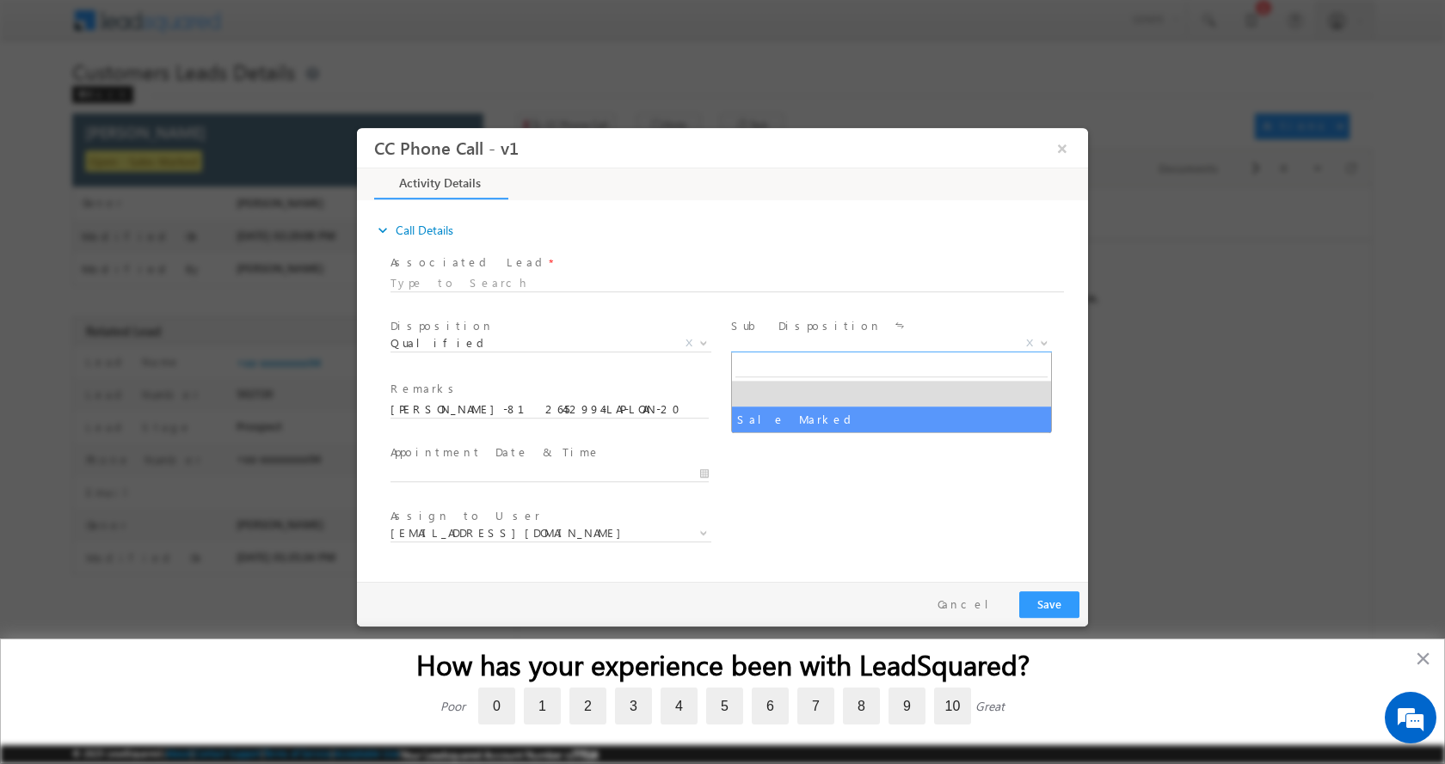
select select "Sale Marked"
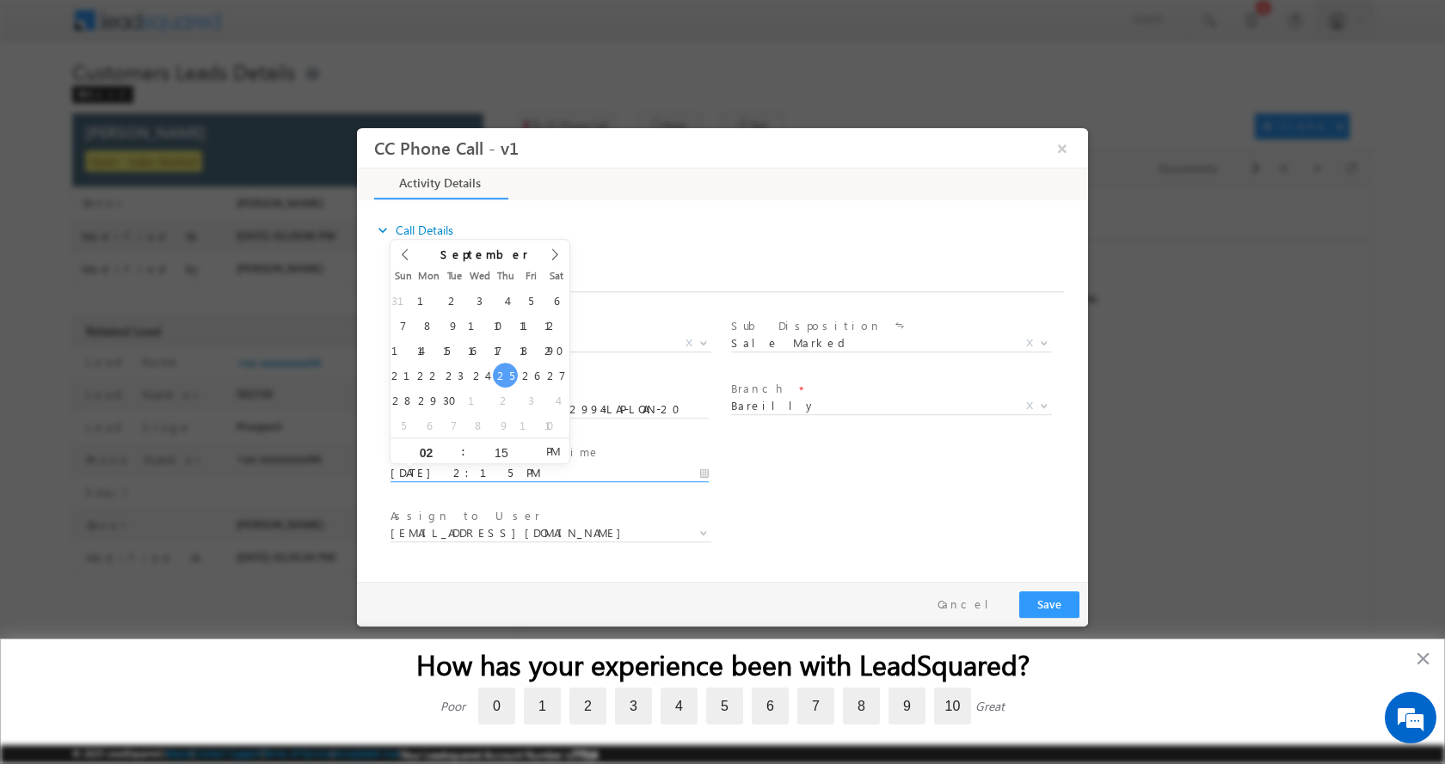
click at [704, 474] on input "09/25/2025 2:15 PM" at bounding box center [549, 472] width 318 height 17
type input "09/26/2025 2:15 PM"
click at [1031, 607] on button "Save" at bounding box center [1049, 604] width 60 height 27
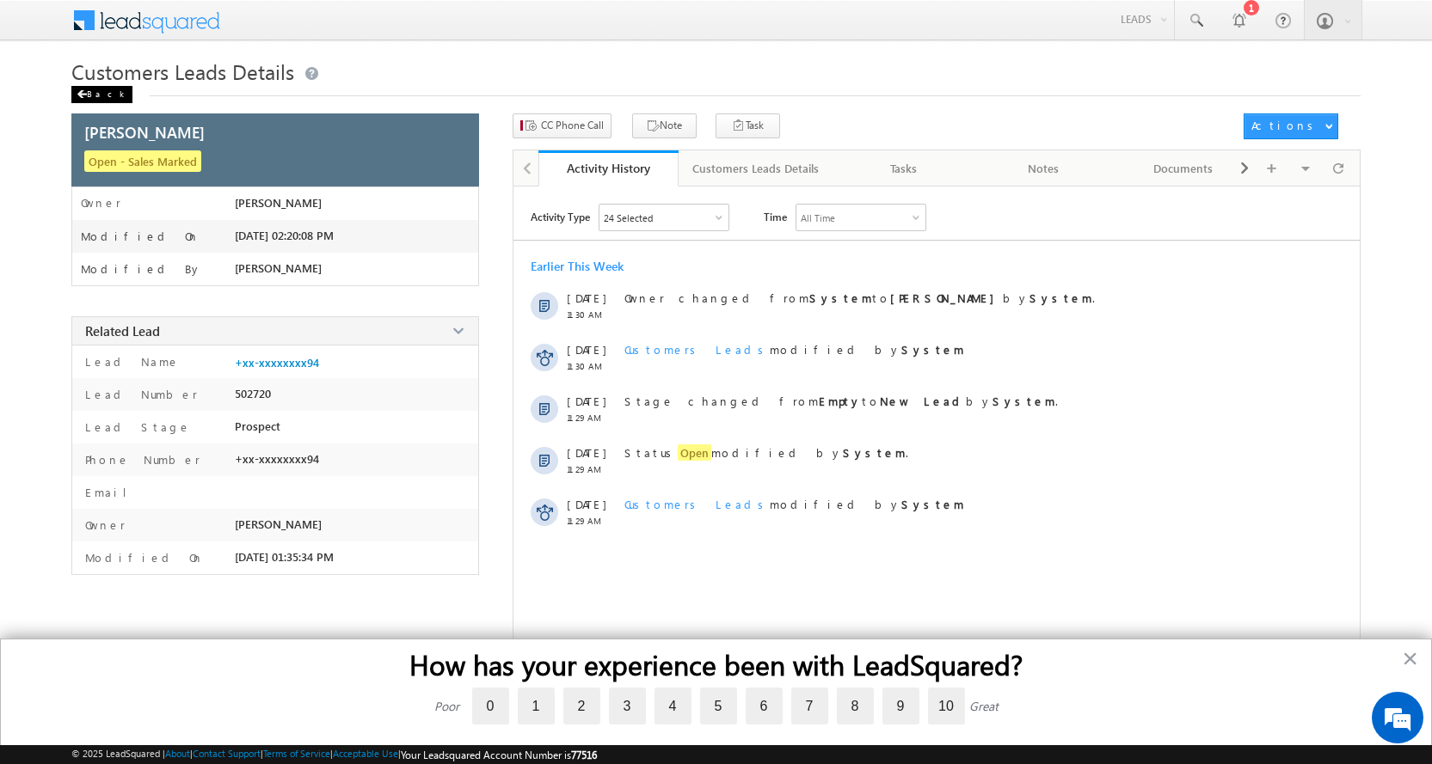
click at [92, 96] on div "Back" at bounding box center [101, 94] width 61 height 17
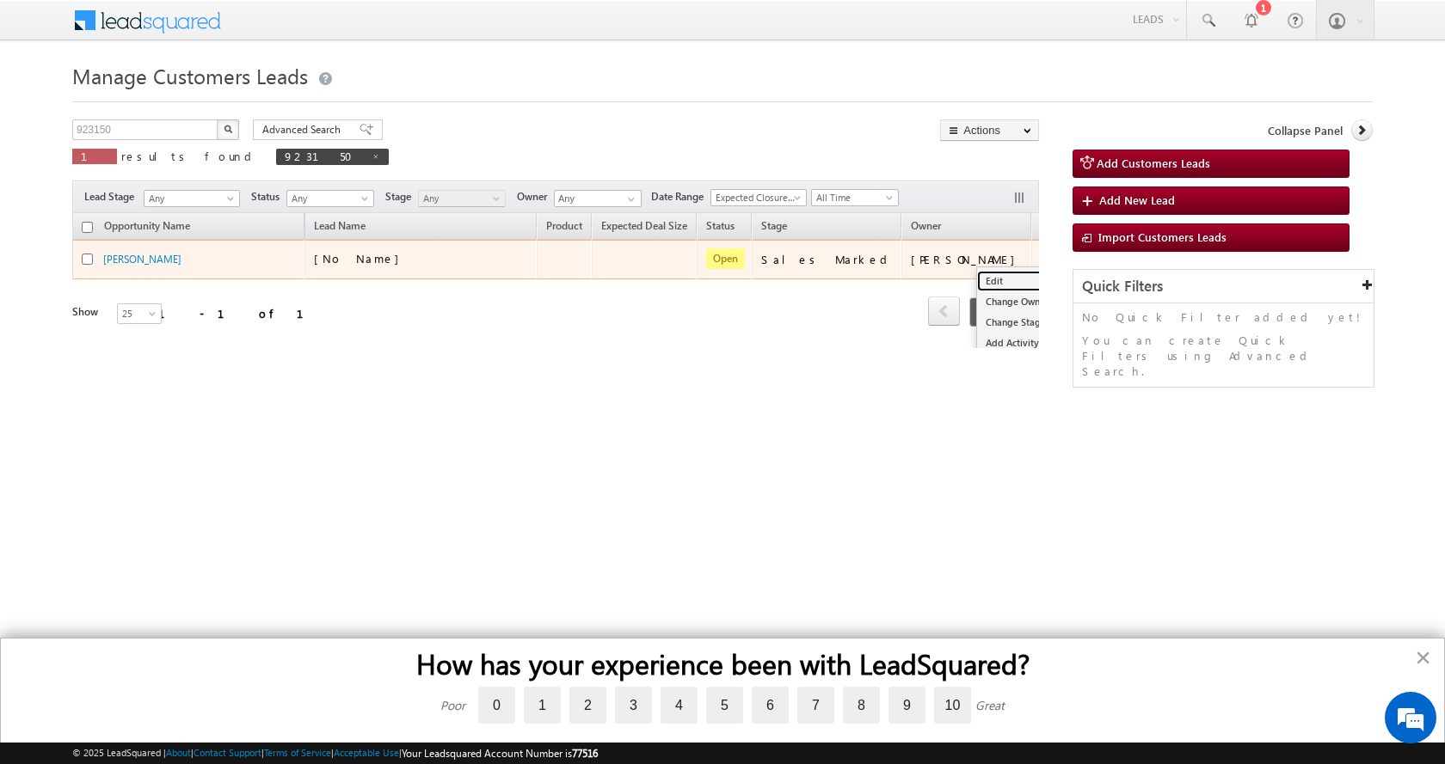
click at [977, 287] on link "Edit" at bounding box center [1020, 281] width 86 height 21
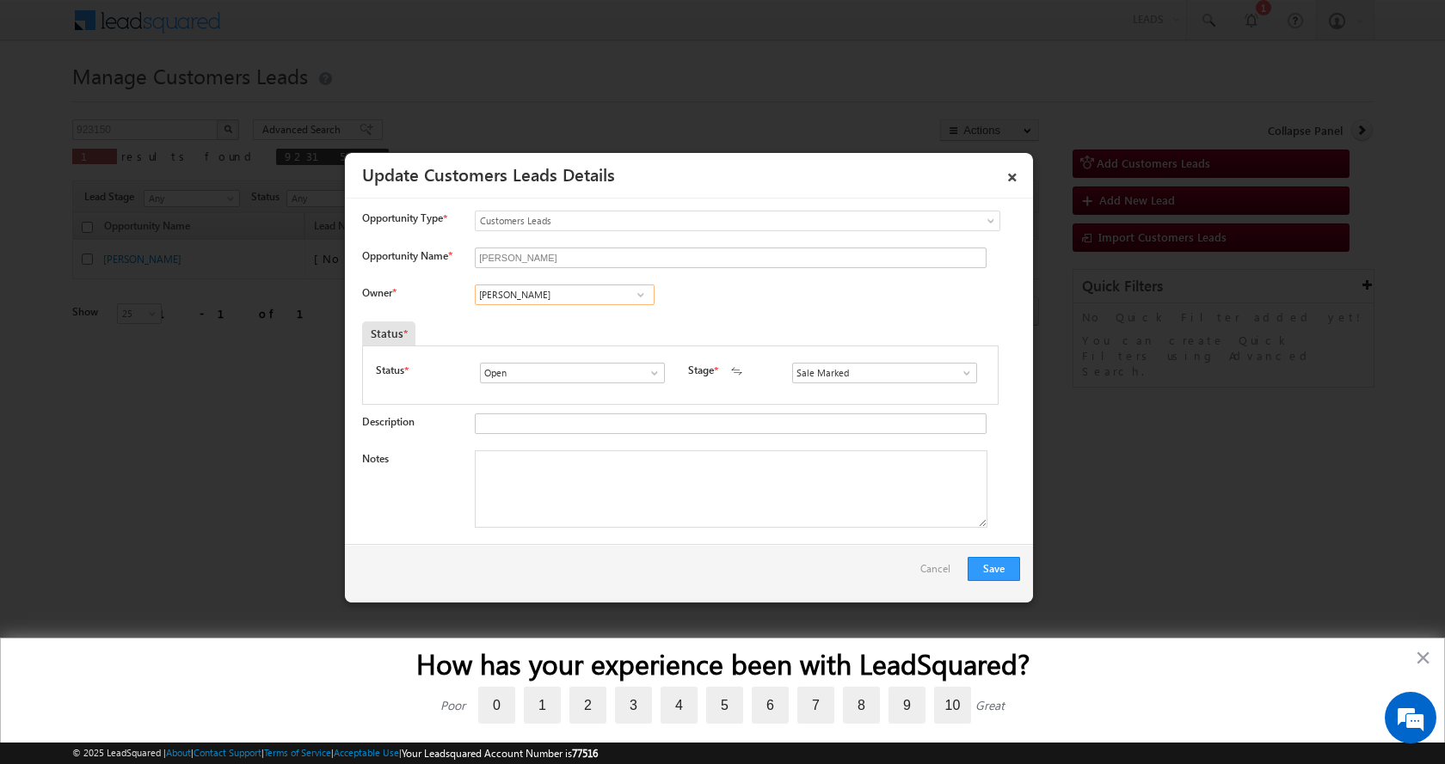
click at [558, 299] on input "[PERSON_NAME]" at bounding box center [565, 295] width 180 height 21
paste input "[PERSON_NAME]"
click at [598, 329] on span "[EMAIL_ADDRESS][DOMAIN_NAME]" at bounding box center [559, 328] width 155 height 13
type input "[PERSON_NAME]"
click at [568, 510] on textarea "Notes" at bounding box center [731, 489] width 513 height 77
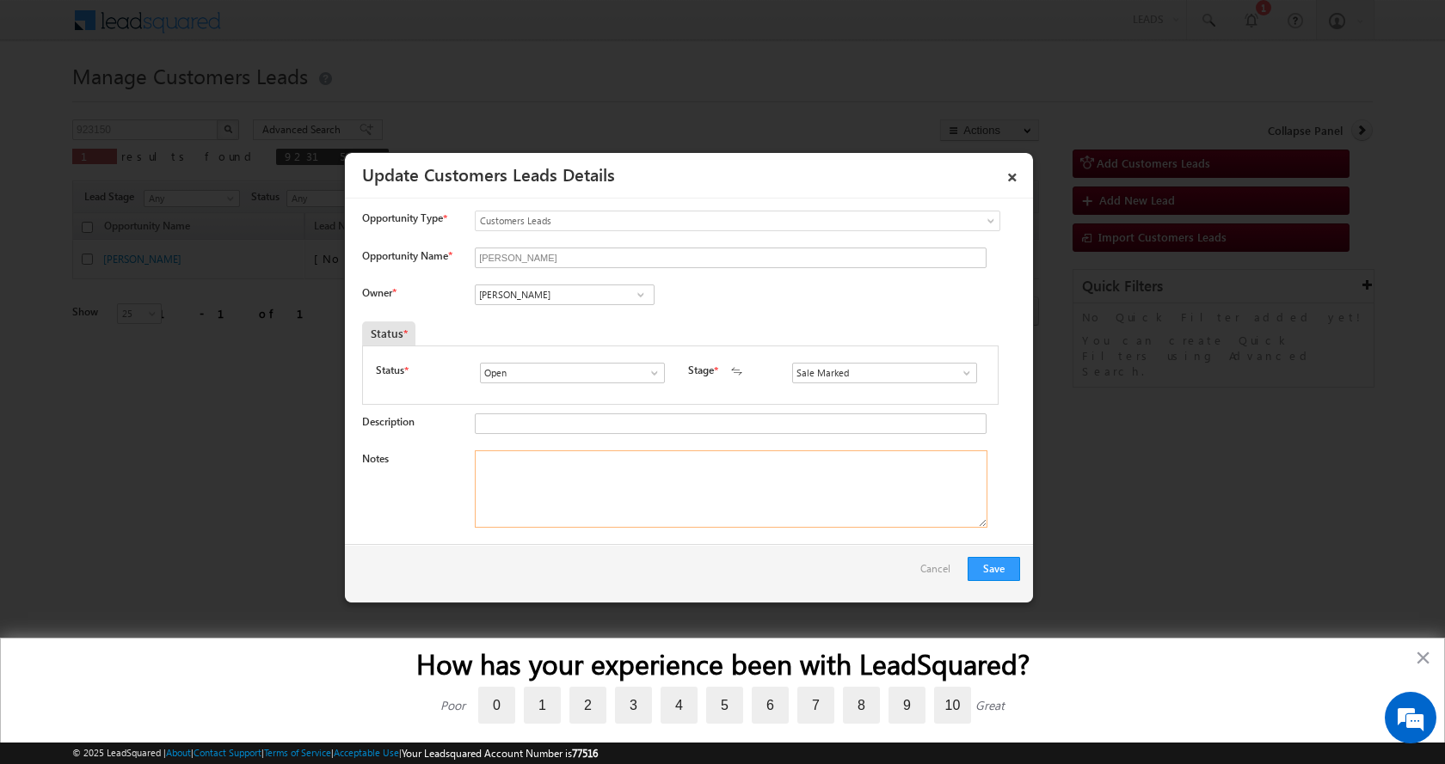
paste textarea "[PERSON_NAME]-8126452994-LAP-LOAN-20 L-1 CR- REG-BUSINESS-INCOME-40 -50 K-EMI-N…"
type textarea "[PERSON_NAME]-8126452994-LAP-LOAN-20 L-1 CR- REG-BUSINESS-INCOME-40 -50 K-EMI-N…"
click at [998, 578] on button "Save" at bounding box center [993, 569] width 52 height 24
